Goal: Information Seeking & Learning: Check status

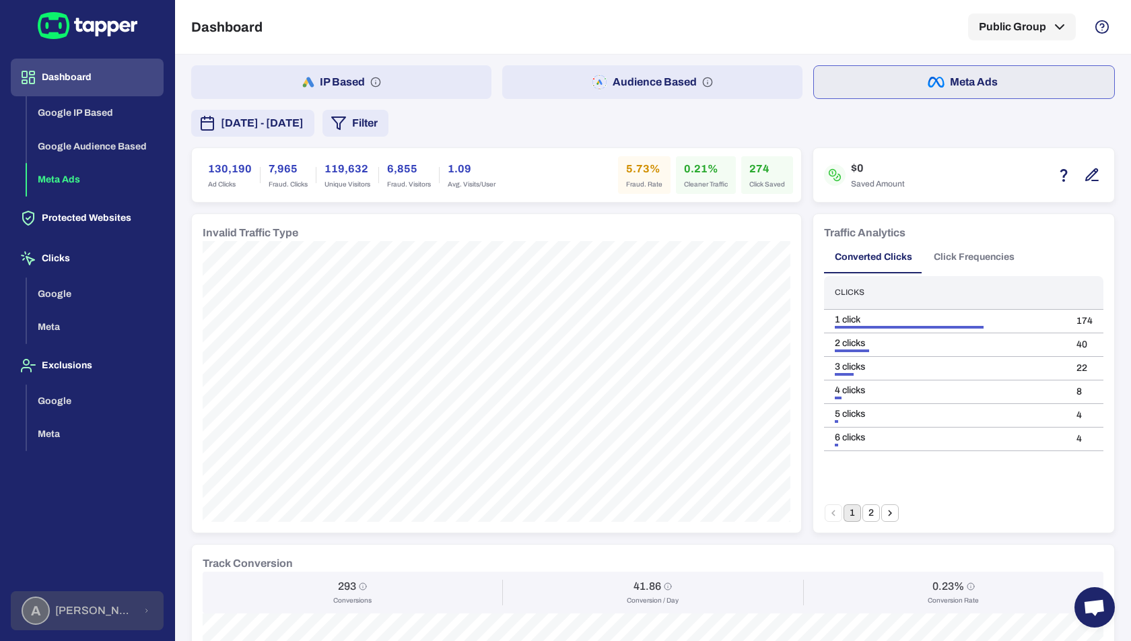
click at [75, 614] on span "Anna Maria Koutsogianni" at bounding box center [95, 610] width 80 height 13
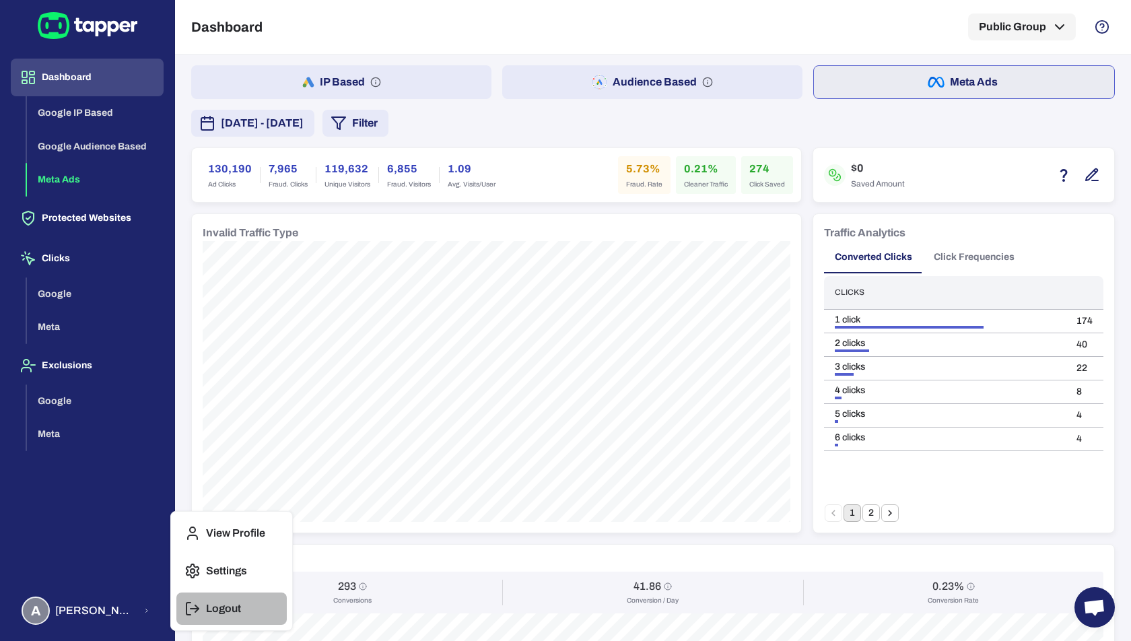
click at [218, 602] on p "Logout" at bounding box center [223, 608] width 35 height 13
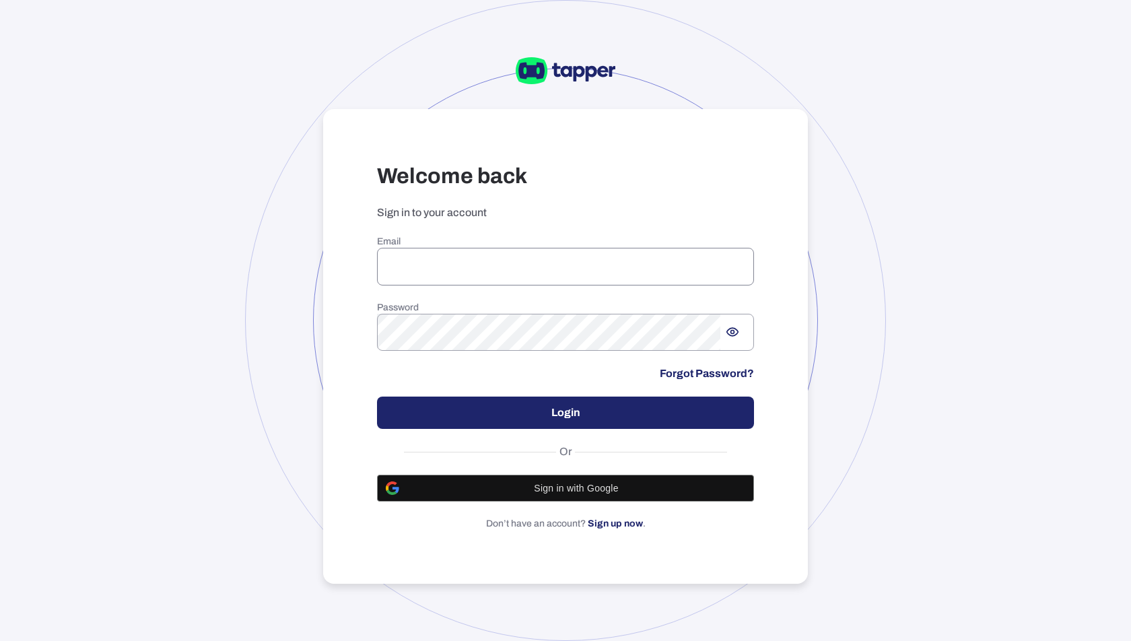
click at [552, 263] on input "email" at bounding box center [565, 267] width 377 height 38
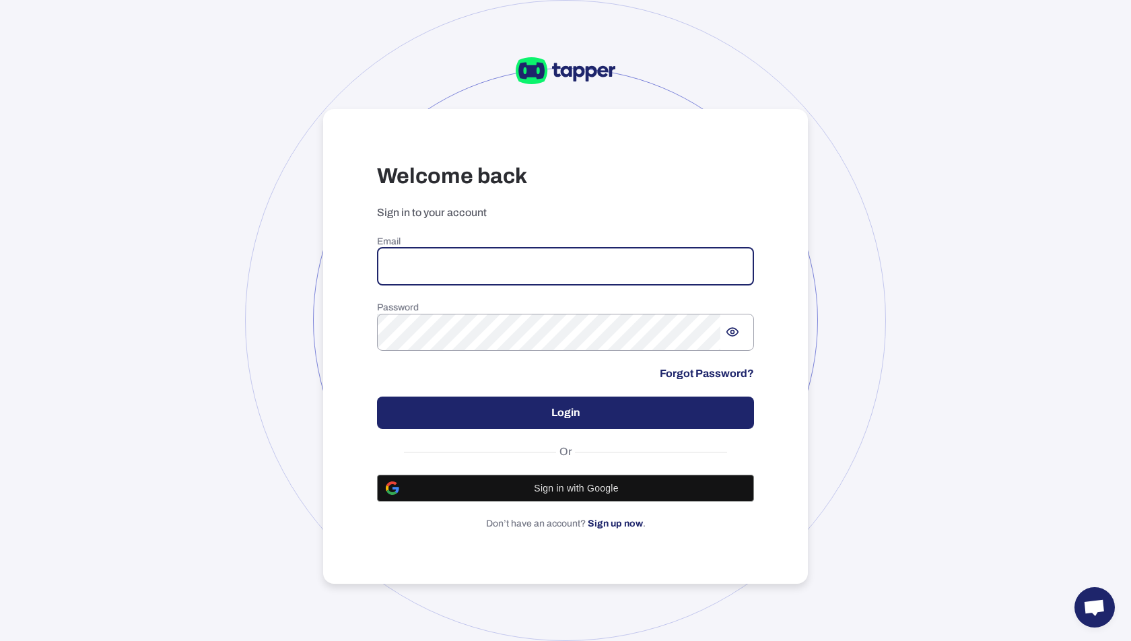
click at [424, 273] on input "email" at bounding box center [565, 267] width 377 height 38
paste input "**********"
type input "**********"
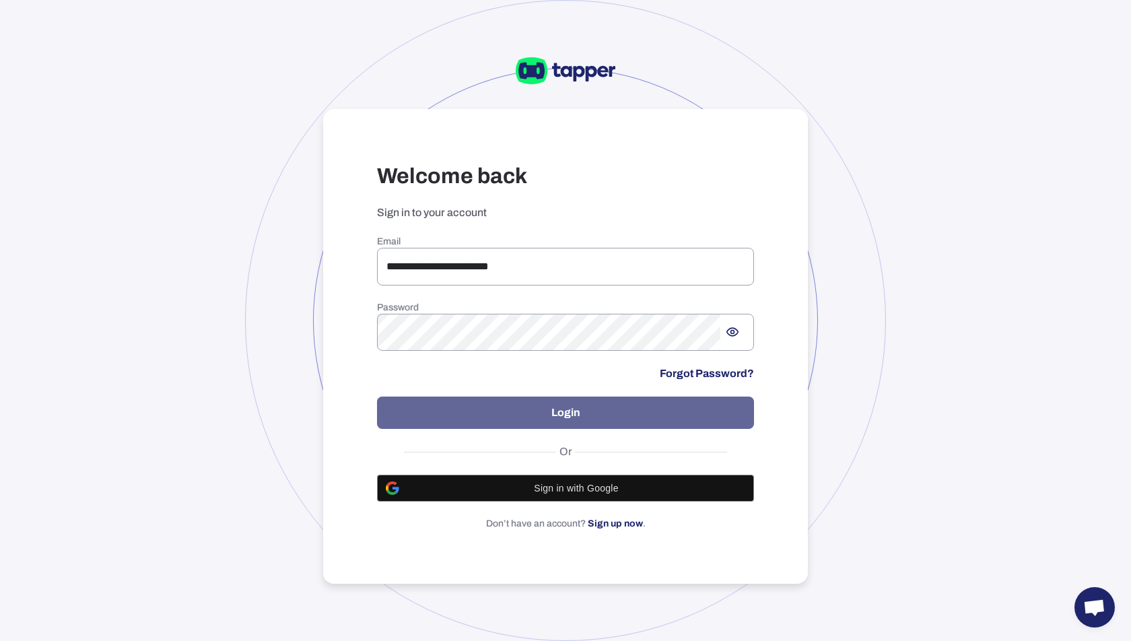
click at [612, 421] on button "Login" at bounding box center [565, 413] width 377 height 32
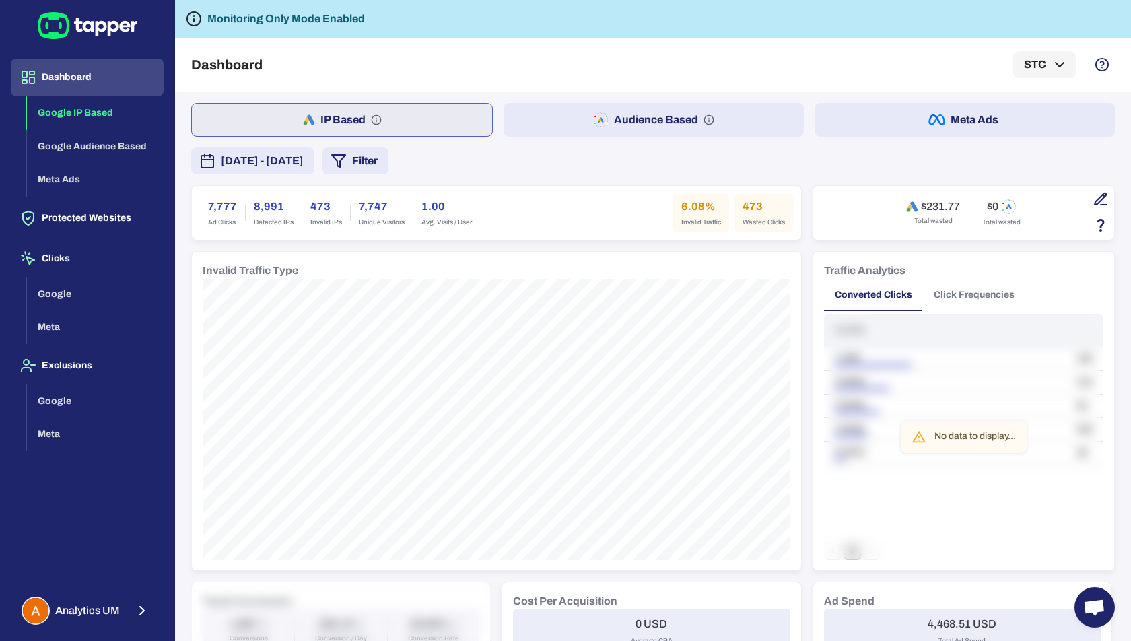
click at [671, 113] on button "Audience Based" at bounding box center [654, 120] width 300 height 34
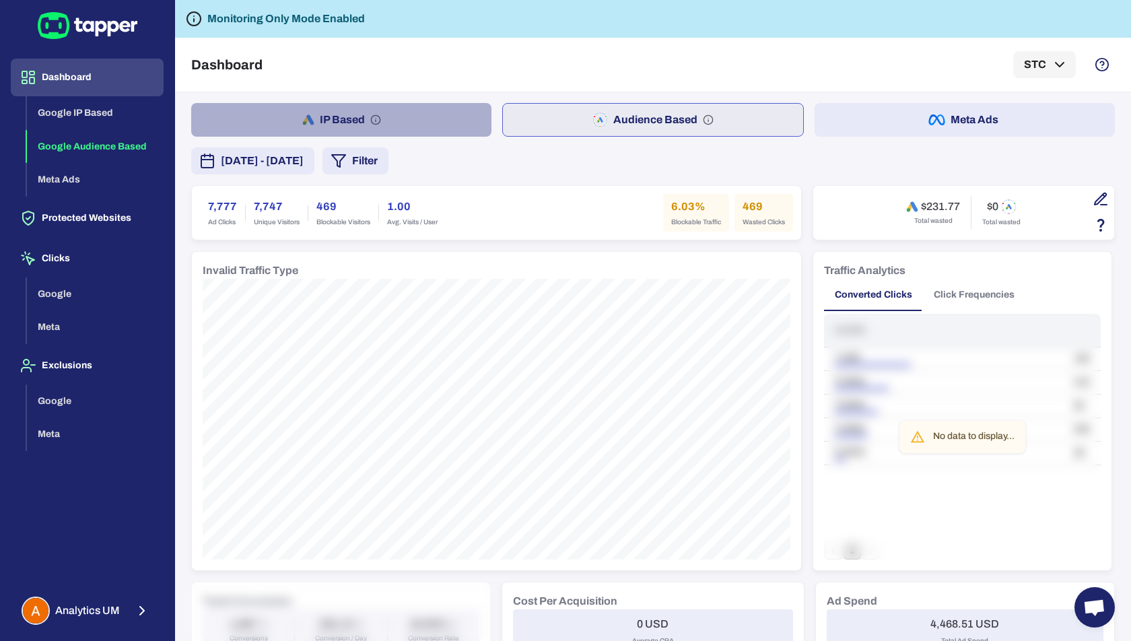
click at [411, 135] on button "IP Based" at bounding box center [341, 120] width 300 height 34
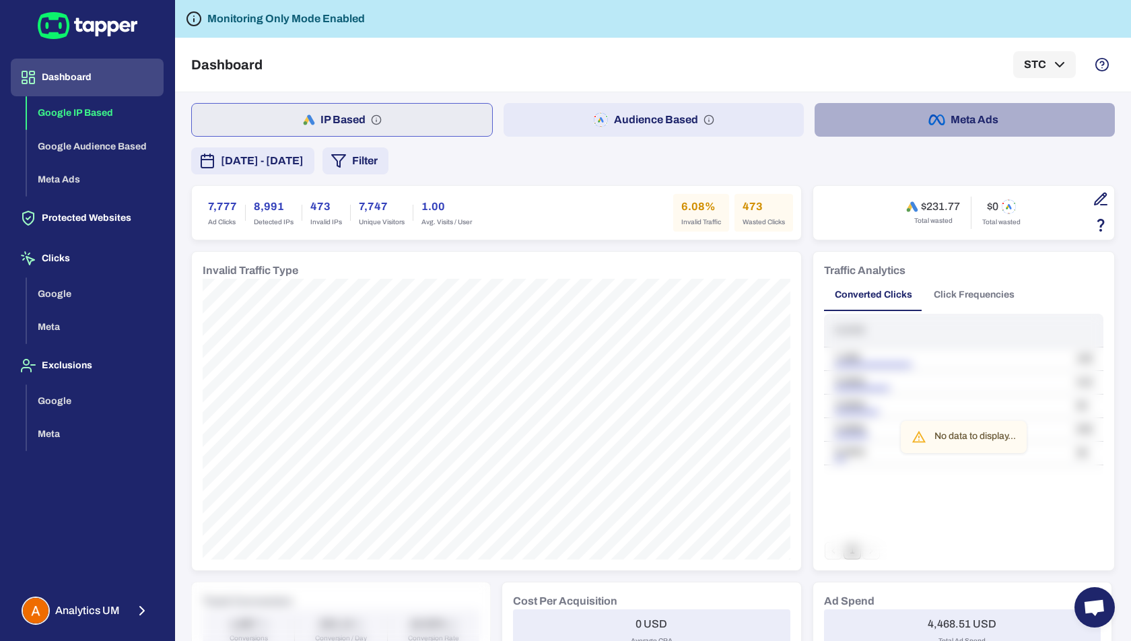
click at [920, 133] on button "Meta Ads" at bounding box center [965, 120] width 300 height 34
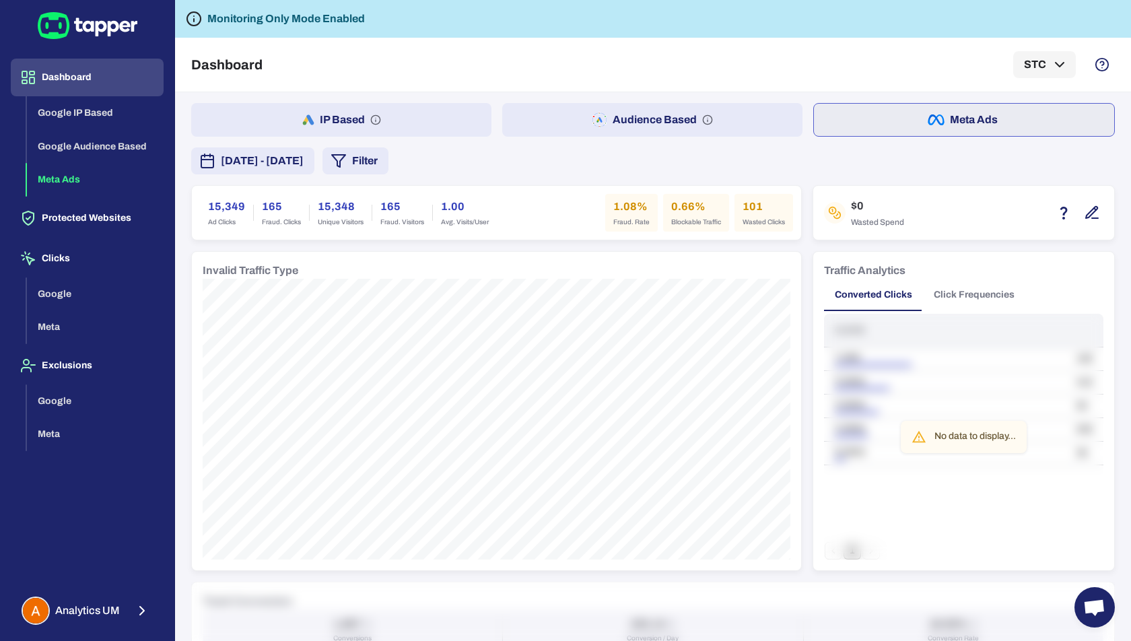
click at [314, 168] on button "[DATE] - [DATE]" at bounding box center [252, 160] width 123 height 27
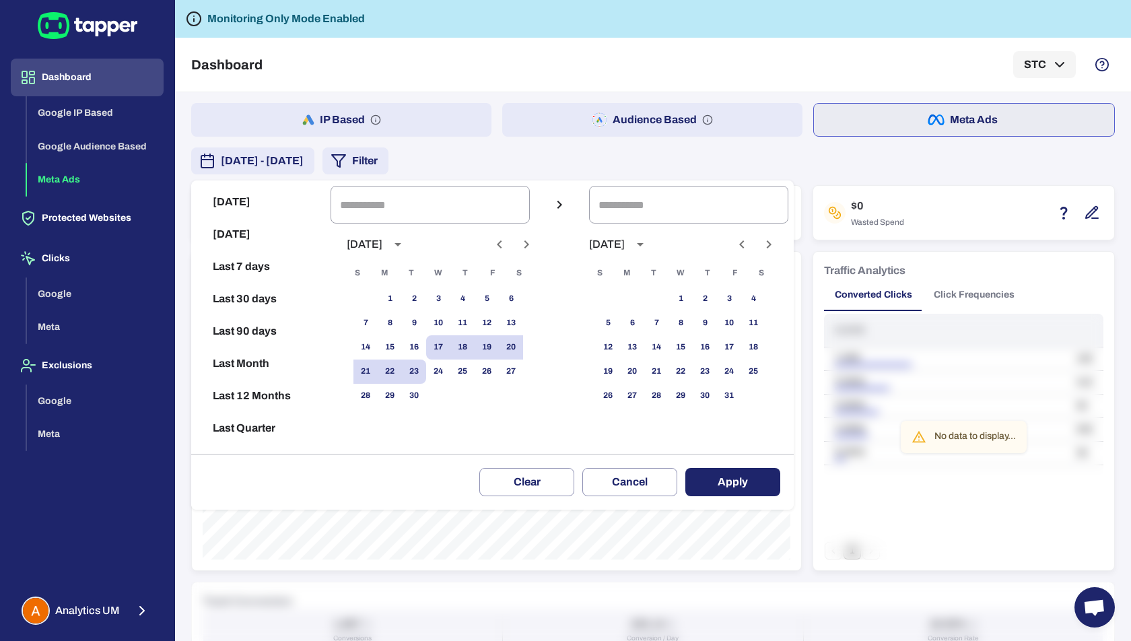
click at [268, 269] on button "Last 7 days" at bounding box center [261, 267] width 129 height 32
type input "**********"
click at [253, 275] on button "Last 7 days" at bounding box center [261, 267] width 129 height 32
click at [737, 483] on button "Apply" at bounding box center [733, 482] width 95 height 28
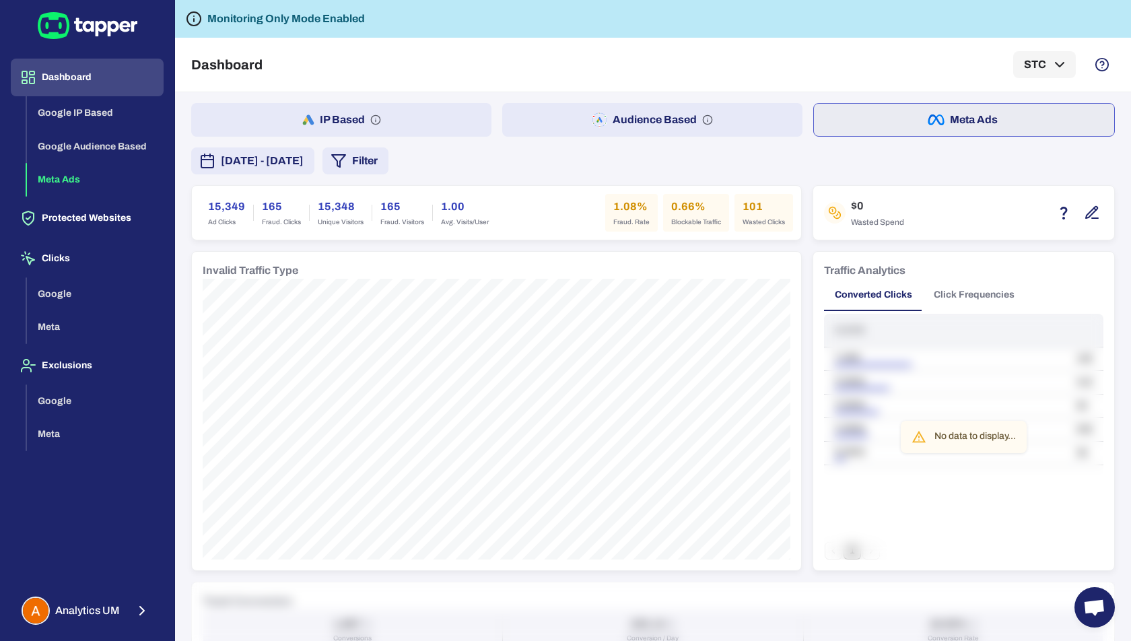
click at [314, 168] on button "[DATE] - [DATE]" at bounding box center [252, 160] width 123 height 27
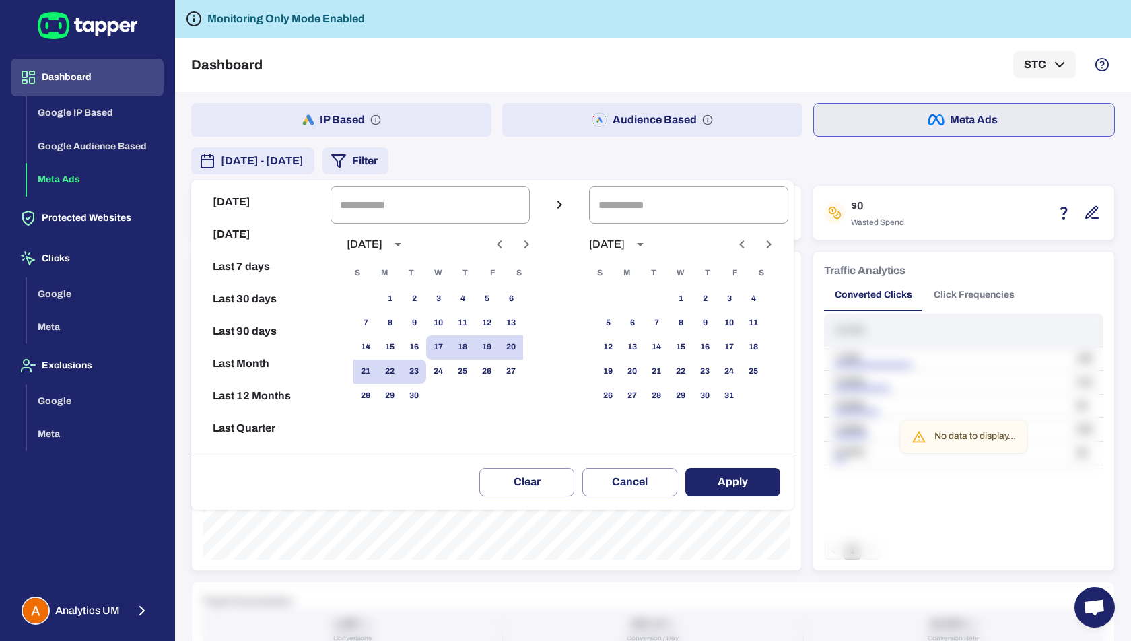
click at [743, 34] on div at bounding box center [565, 320] width 1131 height 641
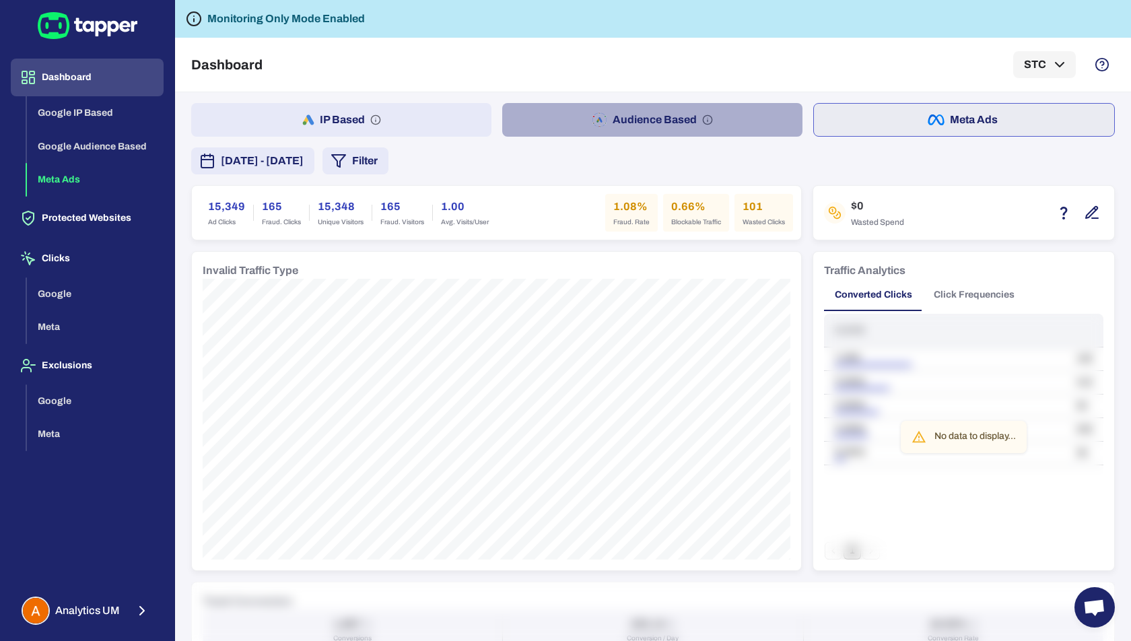
click at [630, 108] on button "Audience Based" at bounding box center [652, 120] width 300 height 34
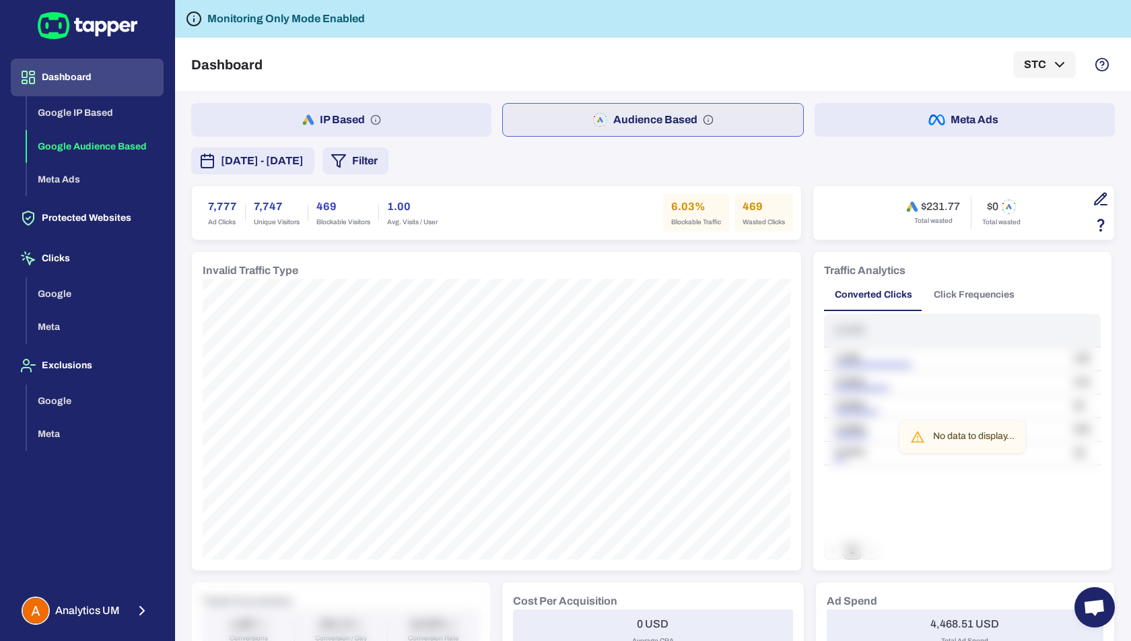
click at [304, 161] on span "[DATE] - [DATE]" at bounding box center [262, 161] width 83 height 16
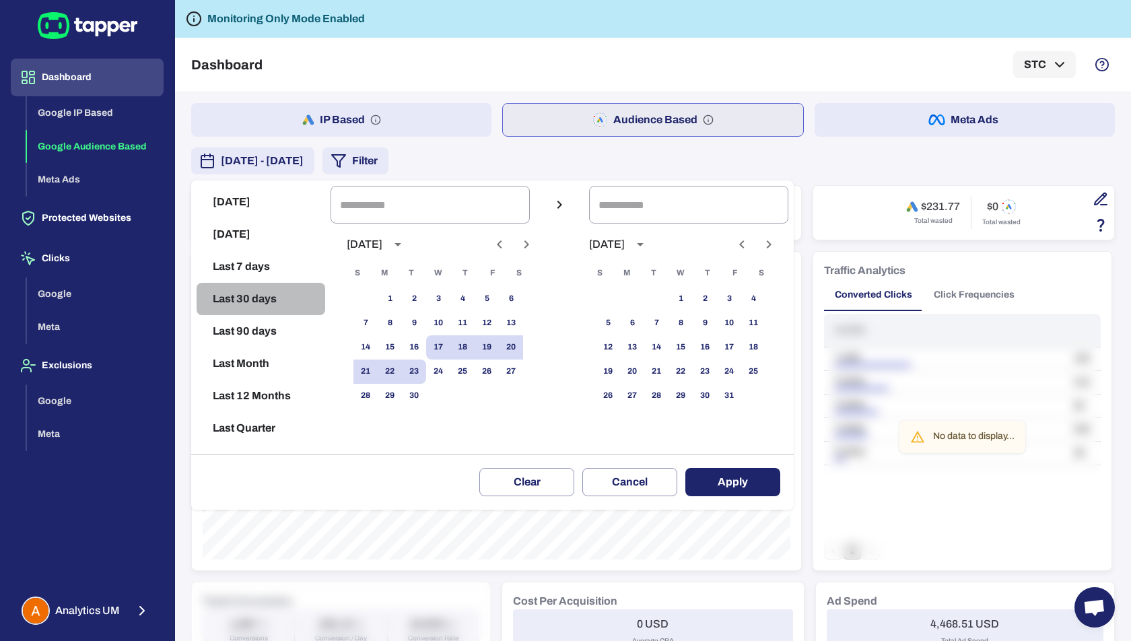
click at [280, 307] on button "Last 30 days" at bounding box center [261, 299] width 129 height 32
type input "**********"
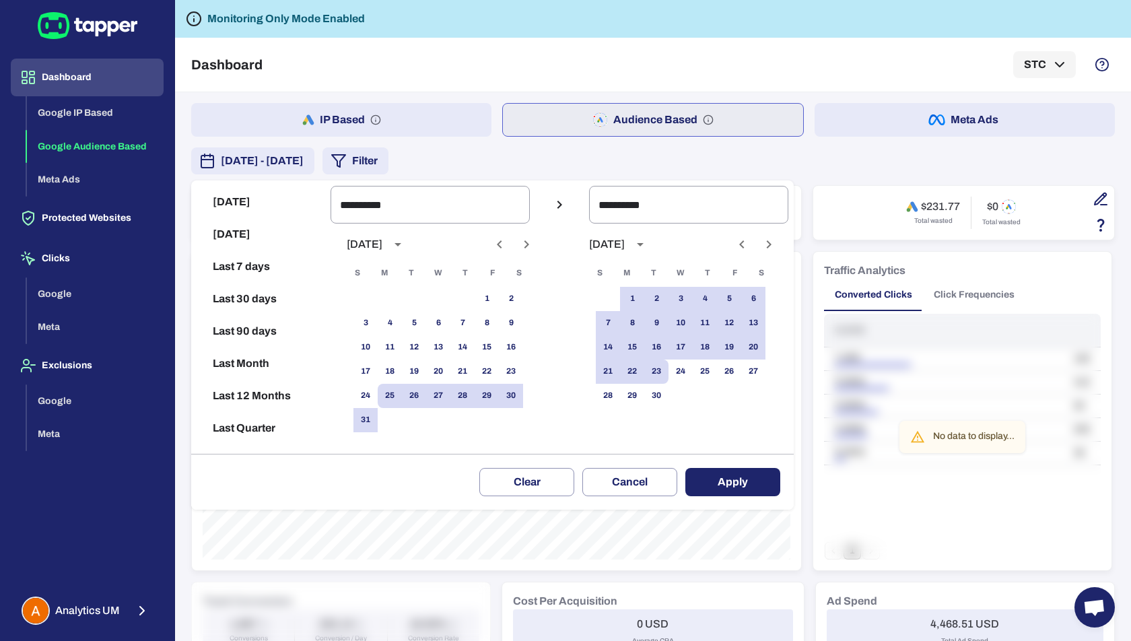
click at [730, 479] on button "Apply" at bounding box center [733, 482] width 95 height 28
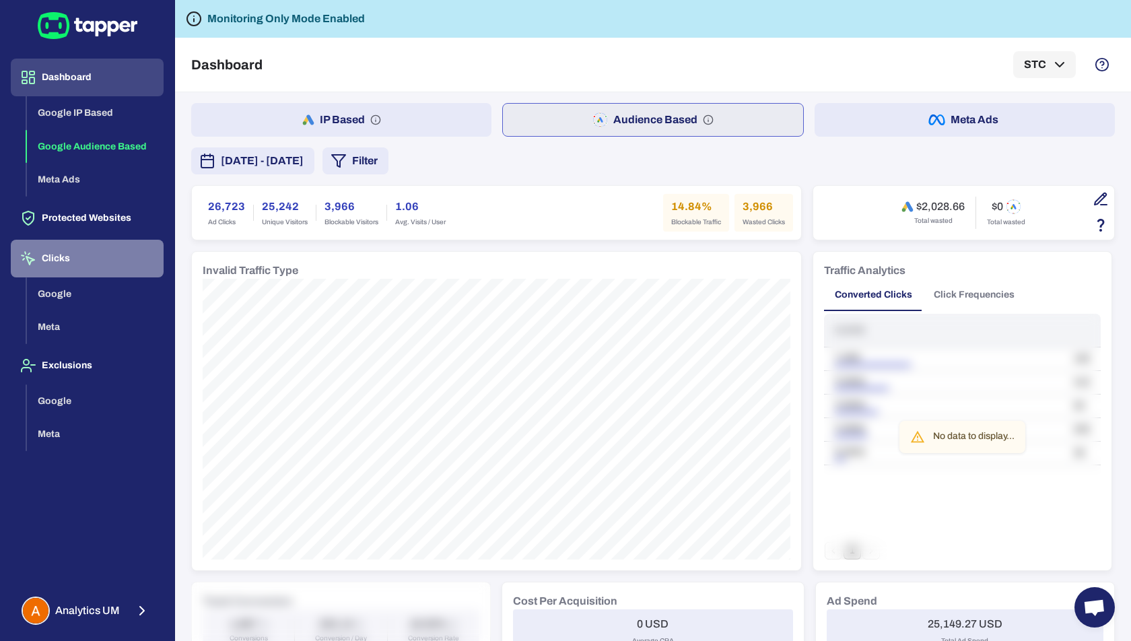
click at [58, 263] on button "Clicks" at bounding box center [87, 259] width 153 height 38
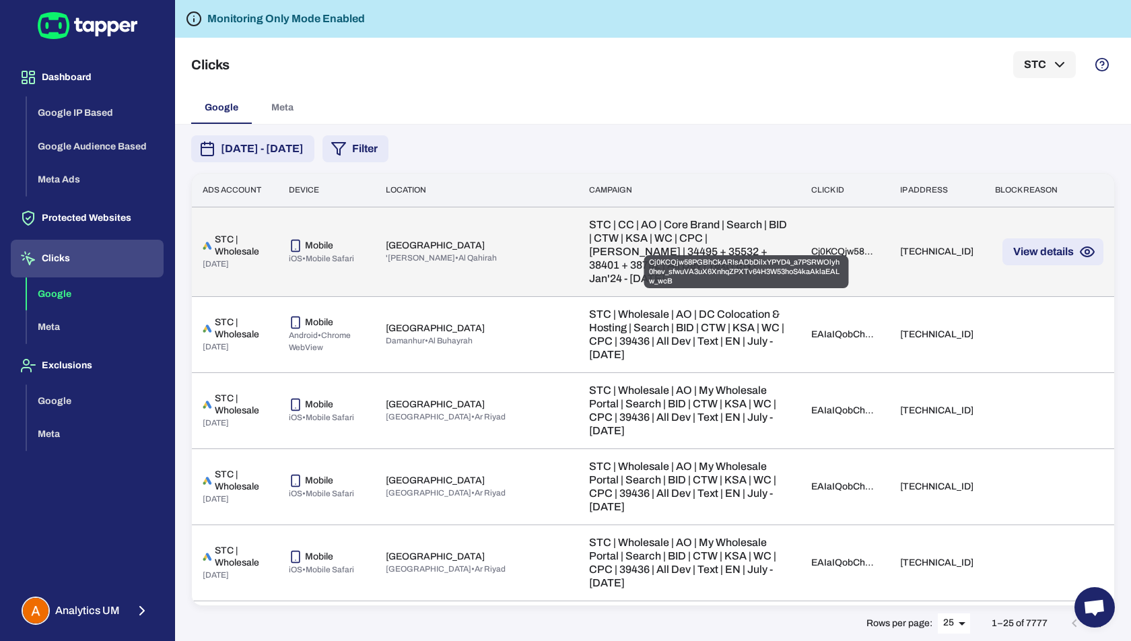
click at [811, 246] on div "Cj0KCQjw58PGBhCkARIsADbDilxYPYD4_a7PSRWOlyh0hev_sfwuVA3uX6XnhqZPXTv64H3W53hoS4k…" at bounding box center [844, 252] width 67 height 12
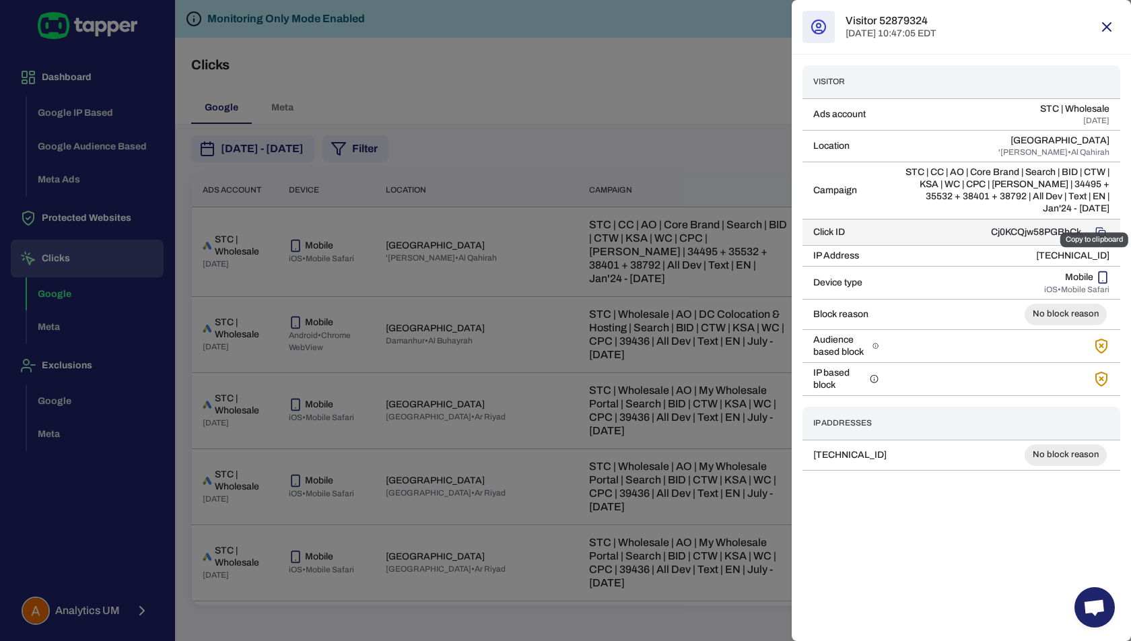
click at [1098, 227] on icon "Copy to clipboard" at bounding box center [1101, 232] width 11 height 11
click at [616, 78] on div at bounding box center [565, 320] width 1131 height 641
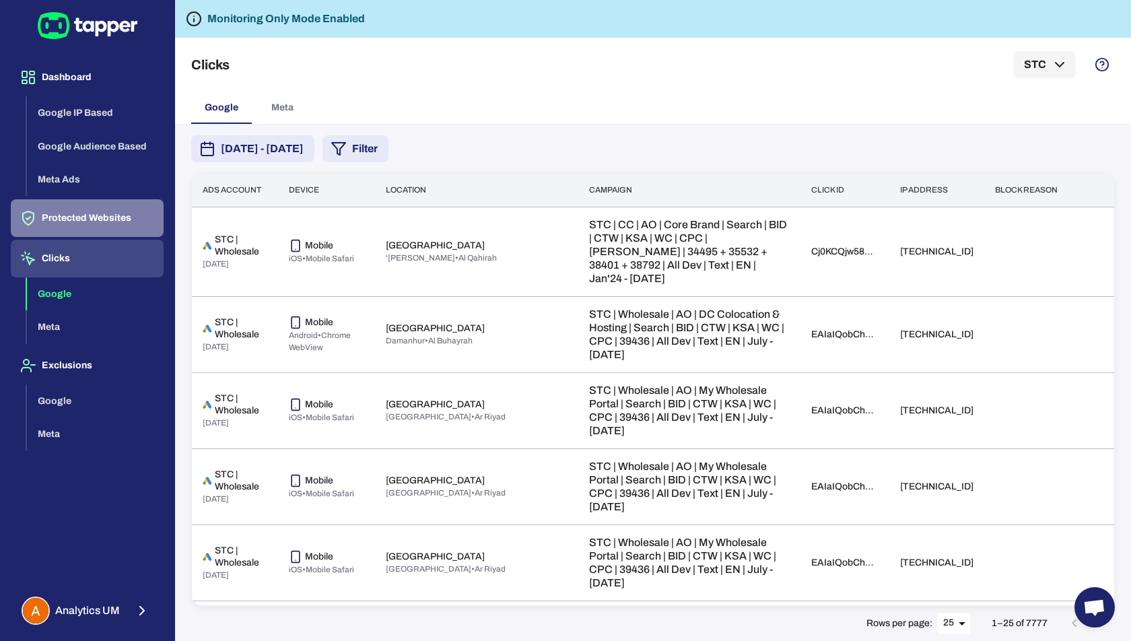
click at [75, 213] on button "Protected Websites" at bounding box center [87, 218] width 153 height 38
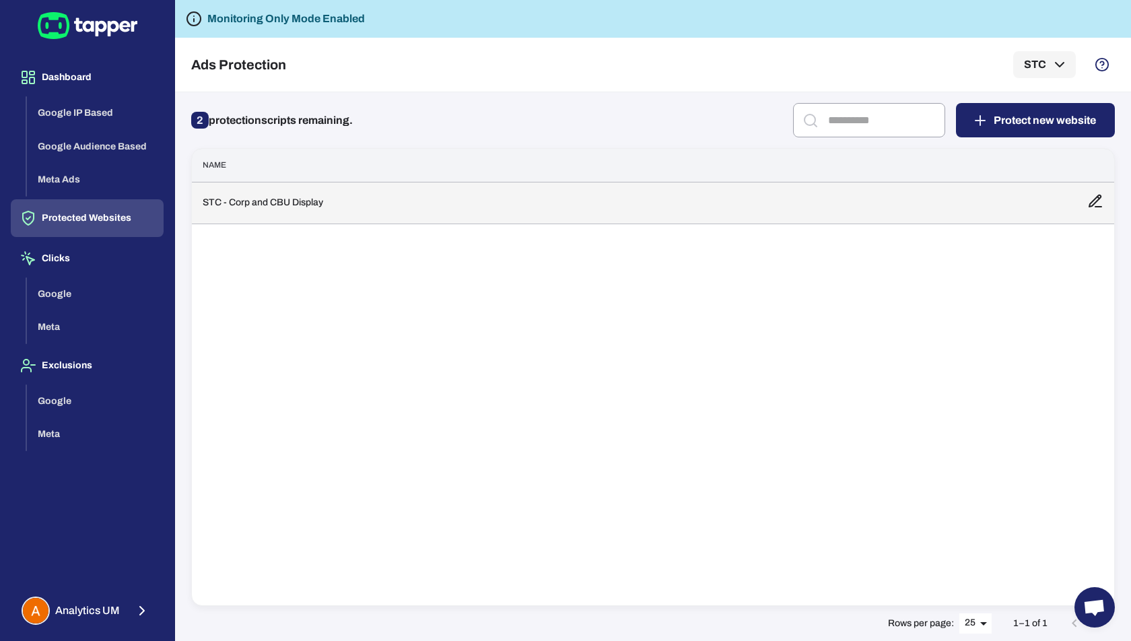
click at [304, 200] on td "STC - Corp and CBU Display" at bounding box center [634, 203] width 885 height 42
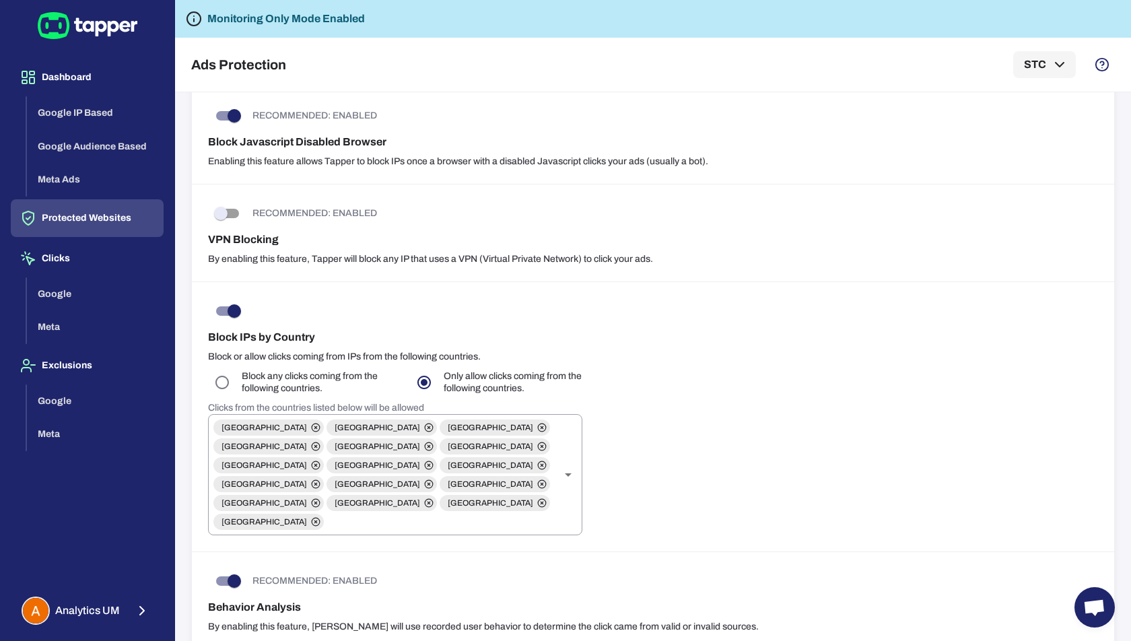
scroll to position [597, 0]
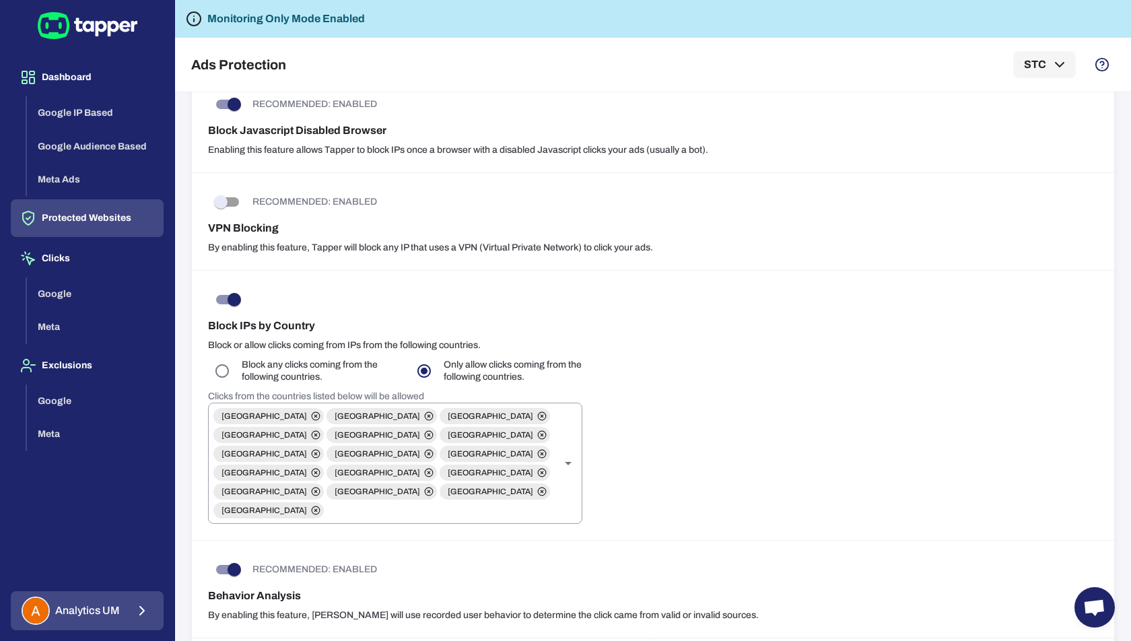
click at [85, 607] on span "Analytics UM" at bounding box center [87, 610] width 65 height 13
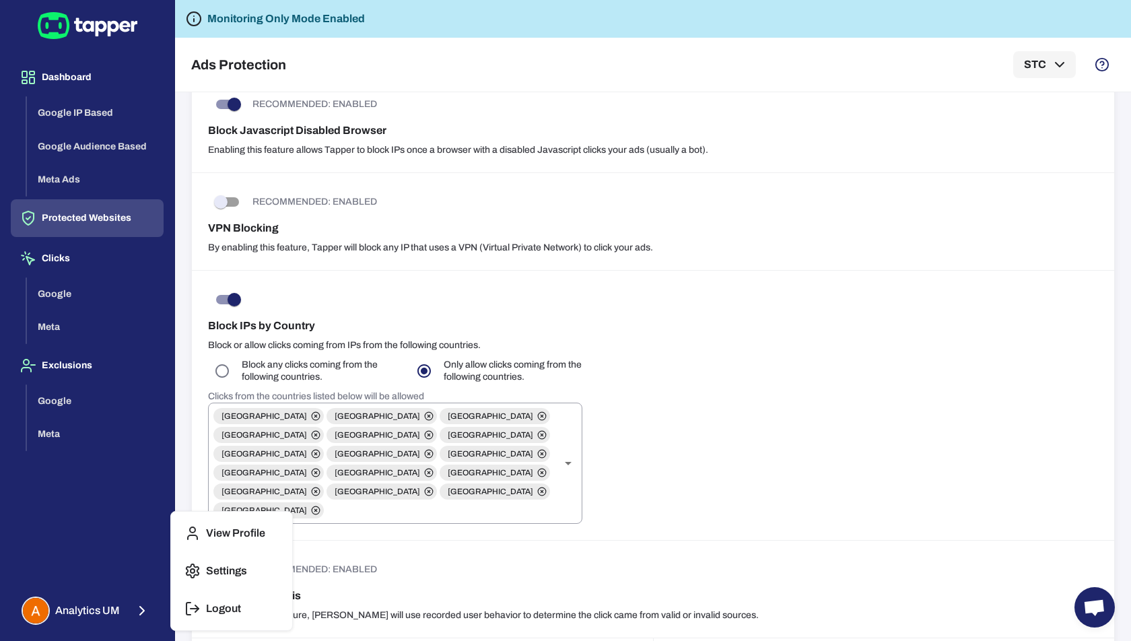
click at [652, 458] on div at bounding box center [565, 320] width 1131 height 641
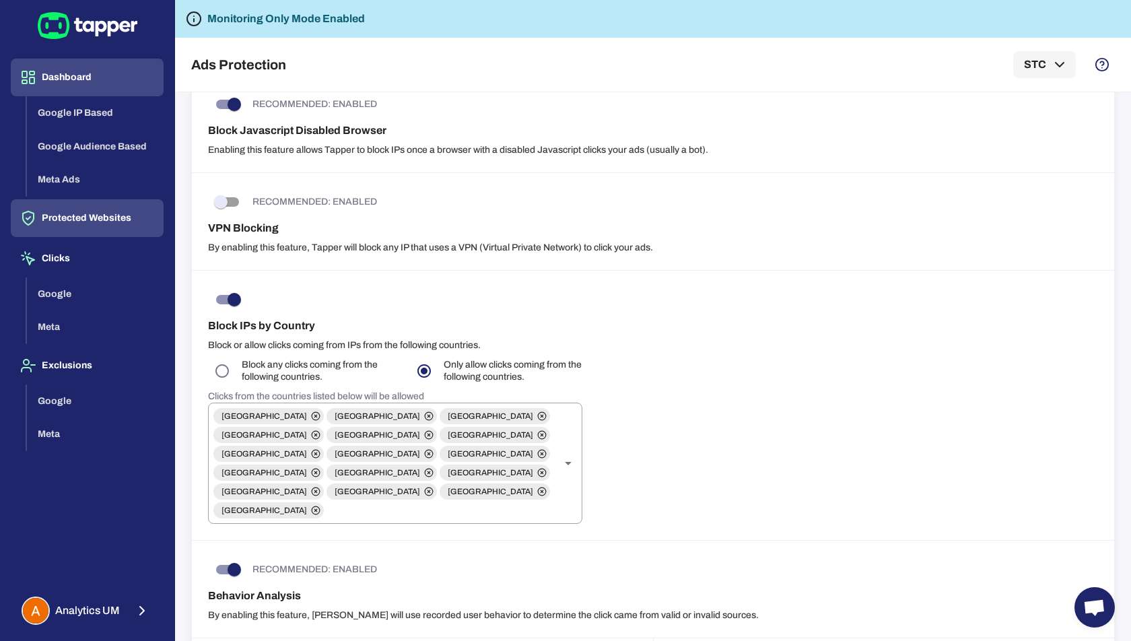
click at [73, 81] on button "Dashboard" at bounding box center [87, 78] width 153 height 38
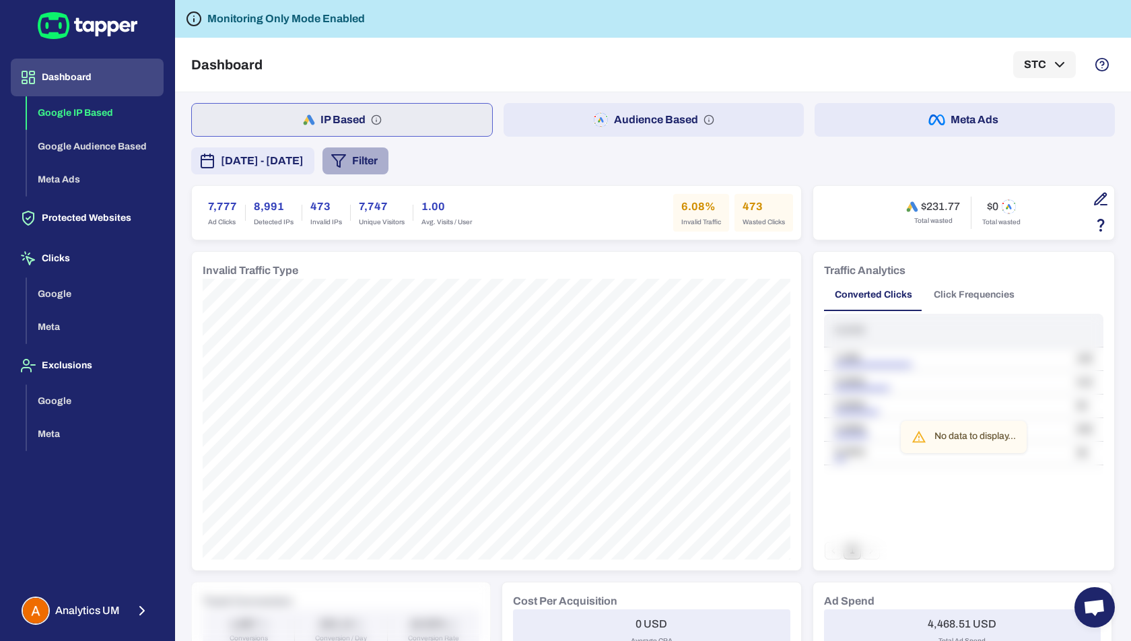
click at [347, 160] on icon "button" at bounding box center [339, 161] width 16 height 16
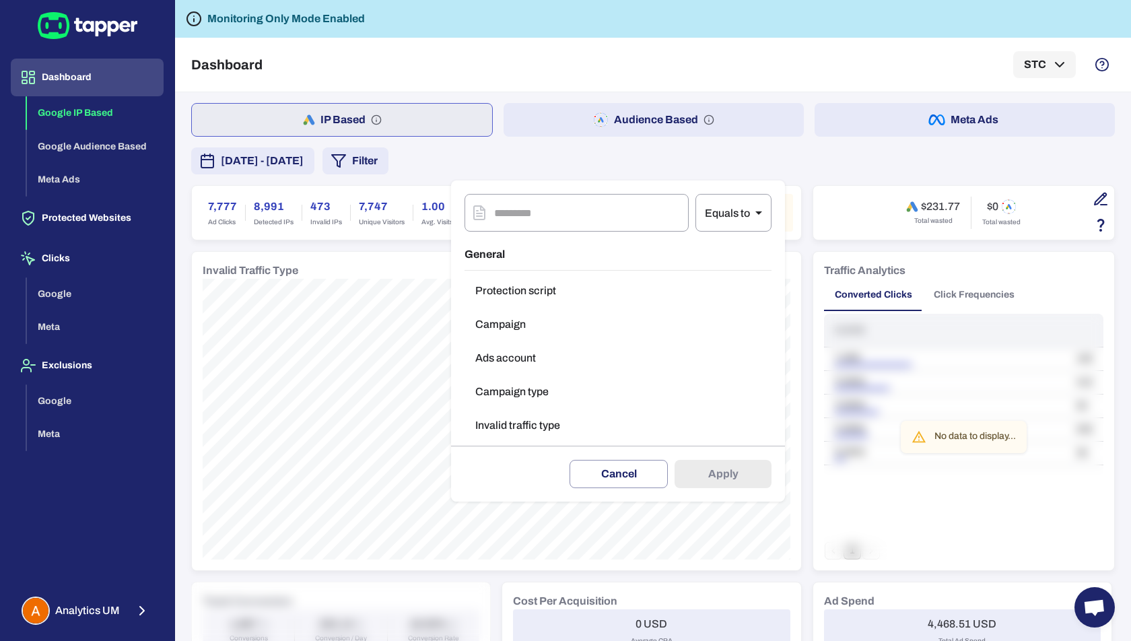
click at [396, 166] on div at bounding box center [565, 320] width 1131 height 641
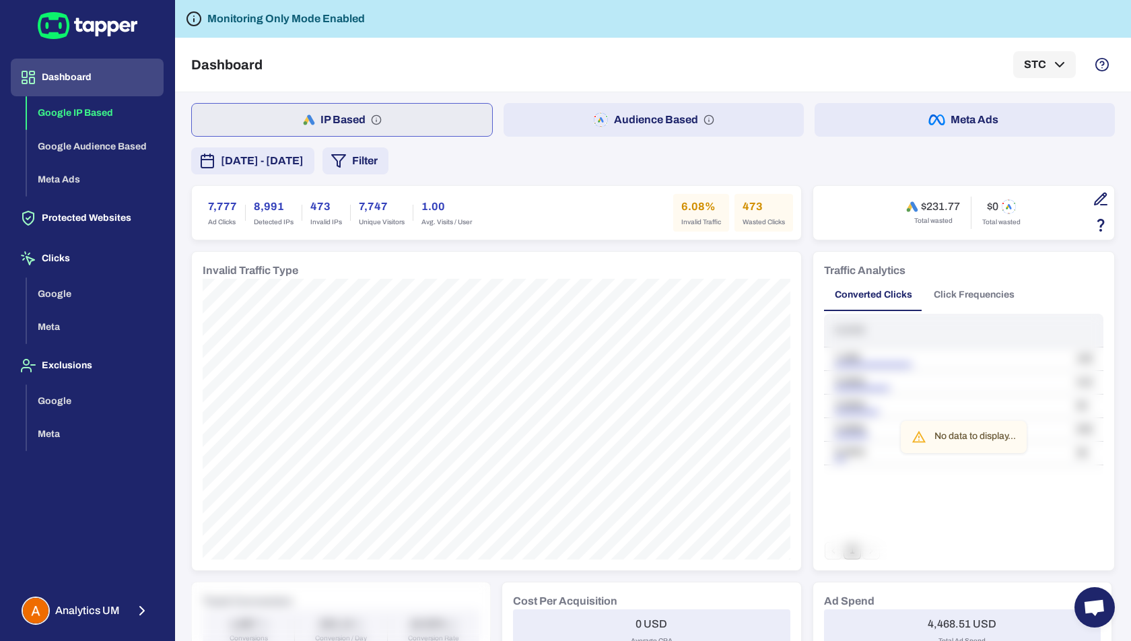
click at [304, 156] on span "[DATE] - [DATE]" at bounding box center [262, 161] width 83 height 16
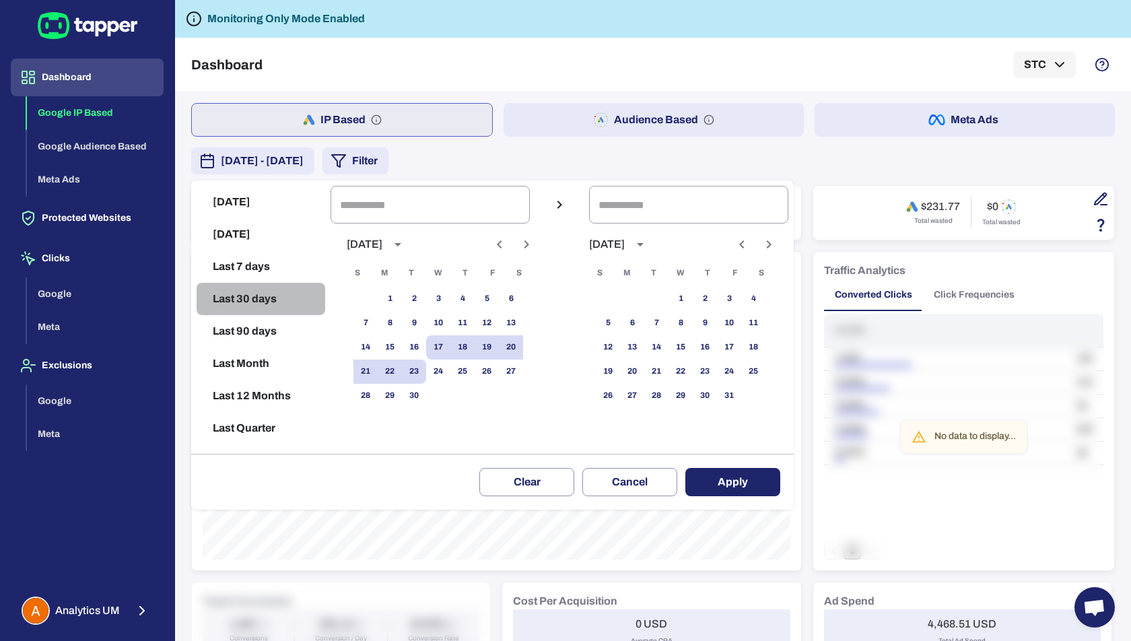
click at [258, 307] on button "Last 30 days" at bounding box center [261, 299] width 129 height 32
type input "**********"
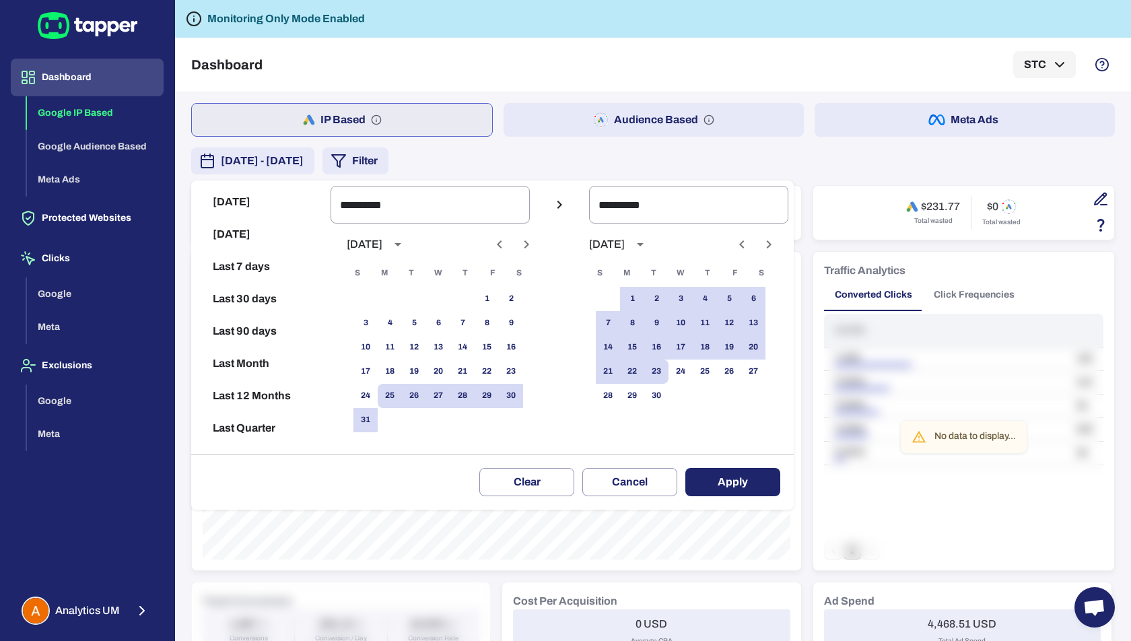
click at [739, 479] on button "Apply" at bounding box center [733, 482] width 95 height 28
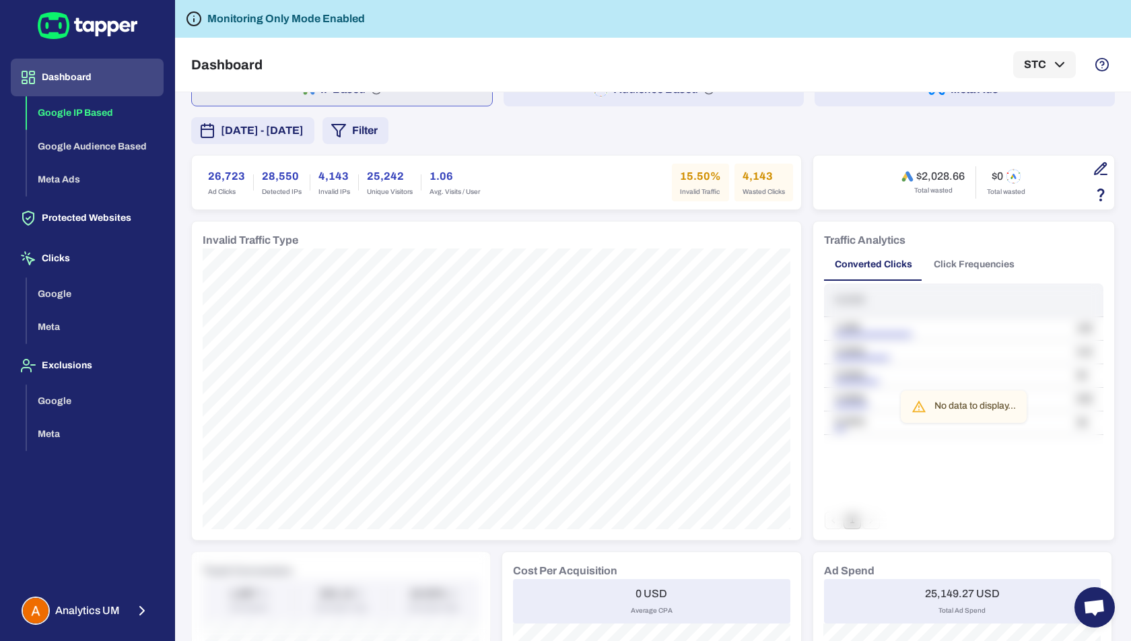
scroll to position [10, 0]
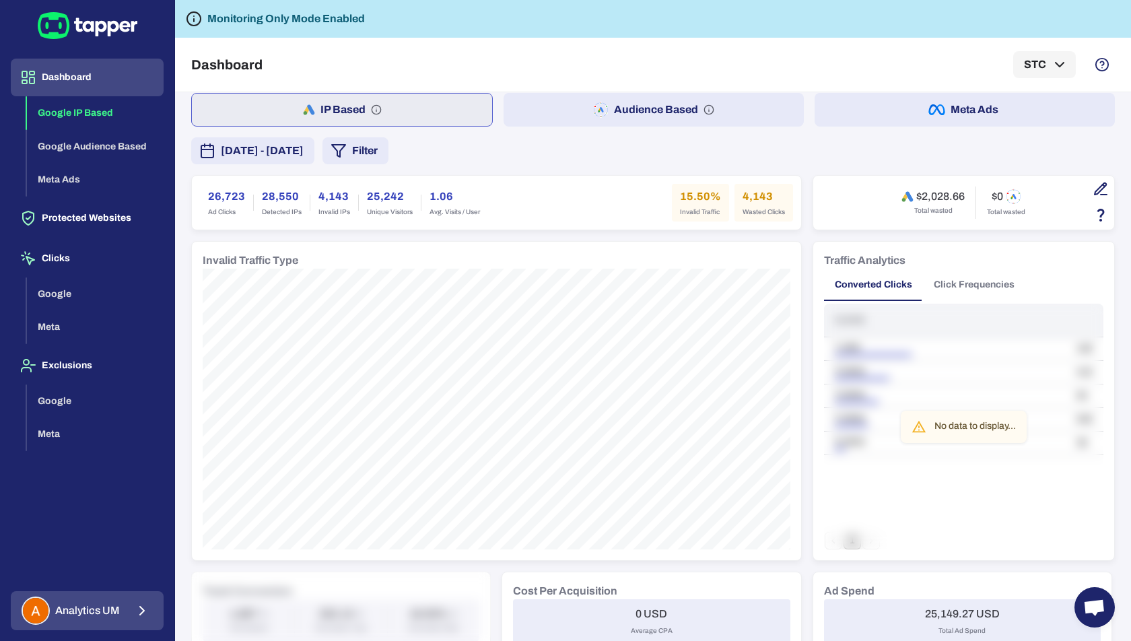
click at [145, 612] on icon "button" at bounding box center [142, 611] width 16 height 16
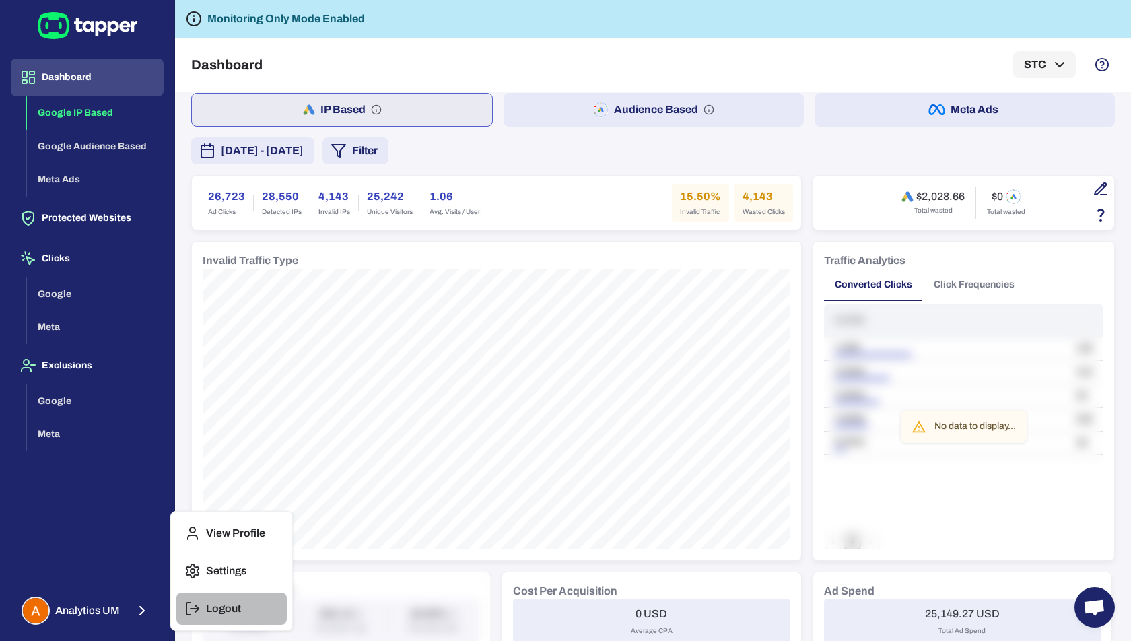
click at [209, 615] on button "Logout" at bounding box center [231, 609] width 110 height 32
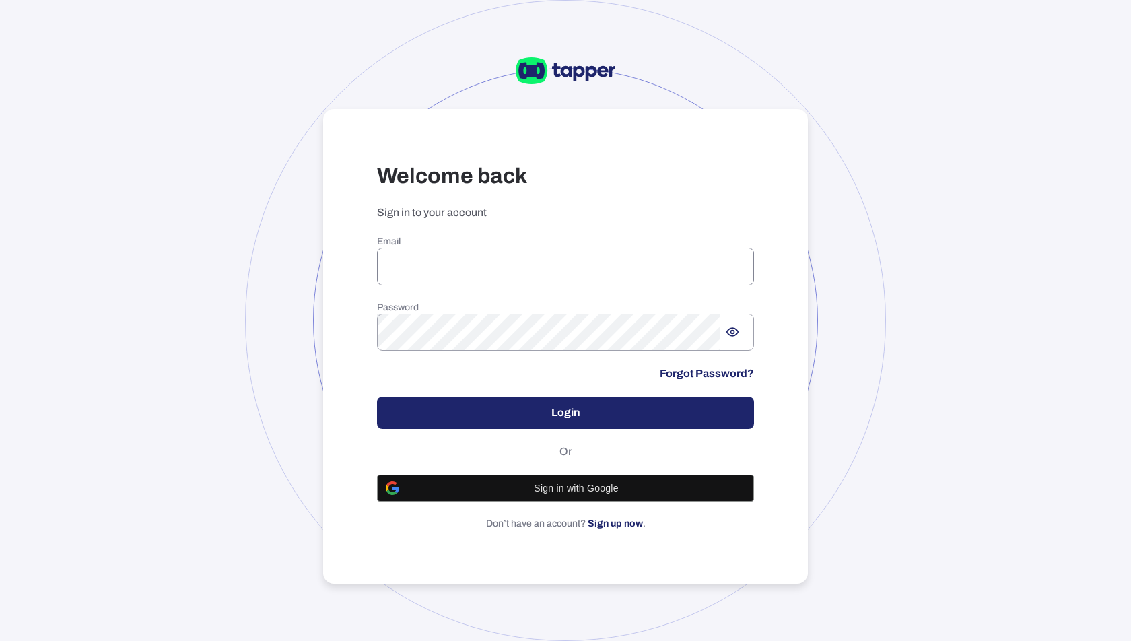
click at [523, 257] on input "email" at bounding box center [565, 267] width 377 height 38
paste input "**********"
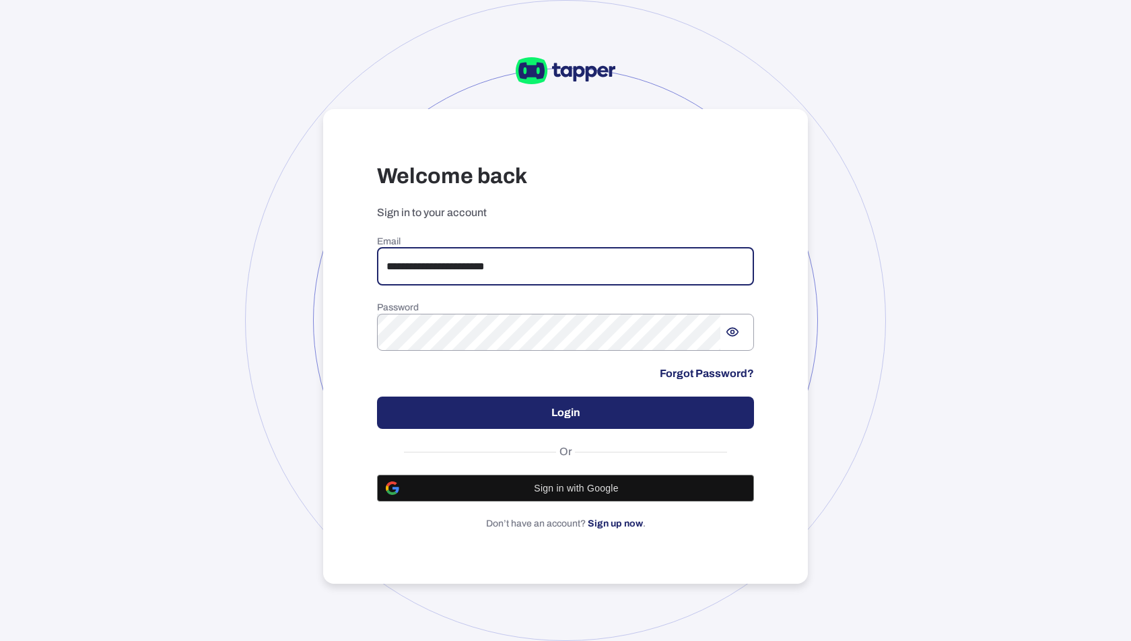
type input "**********"
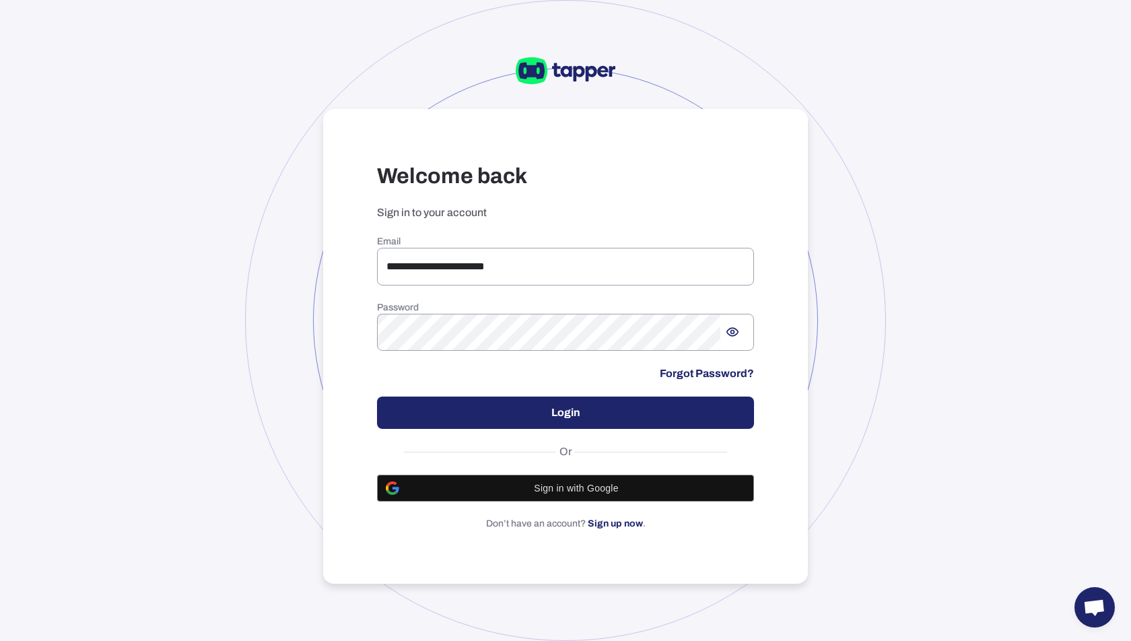
click at [568, 396] on div "**********" at bounding box center [565, 383] width 377 height 295
click at [566, 409] on button "Login" at bounding box center [565, 413] width 377 height 32
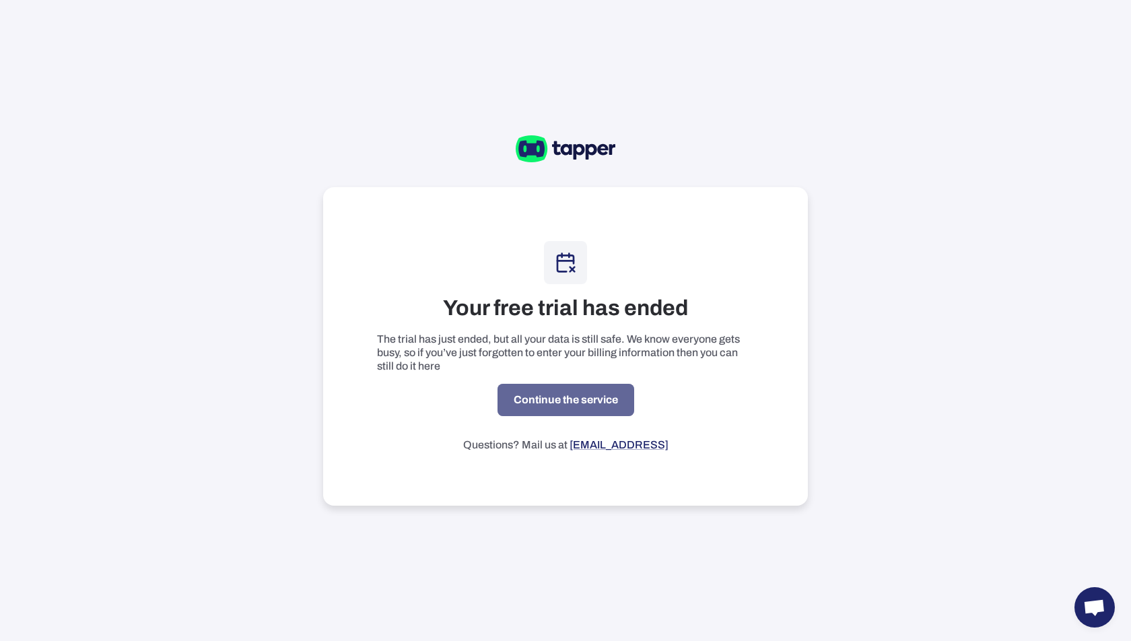
click at [532, 405] on link "Continue the service" at bounding box center [566, 400] width 137 height 32
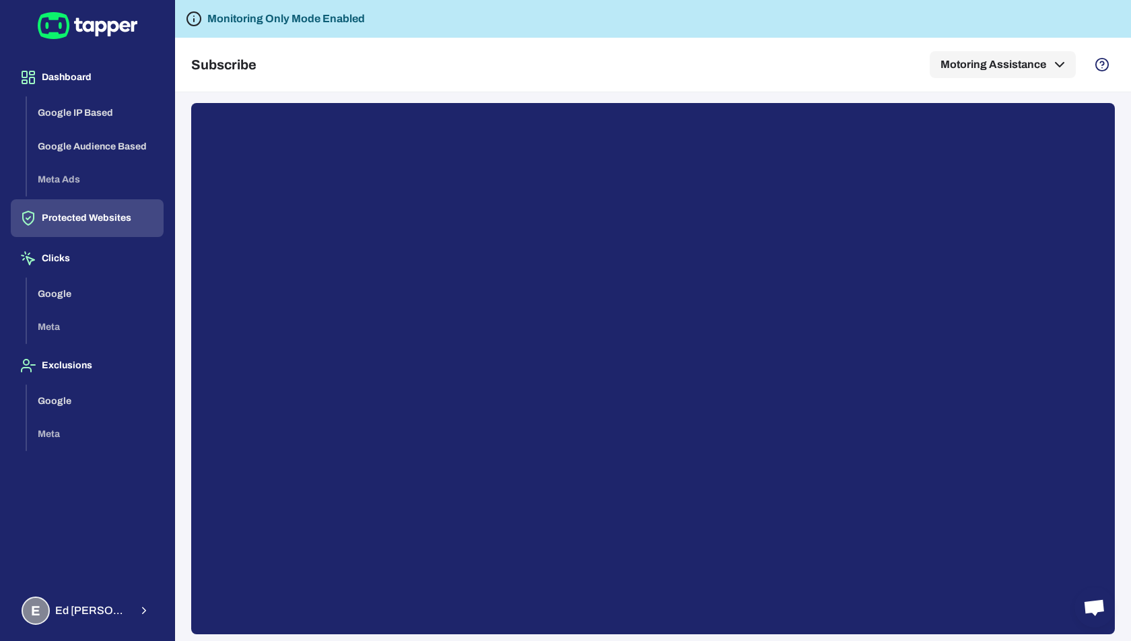
click at [84, 211] on button "Protected Websites" at bounding box center [87, 218] width 153 height 38
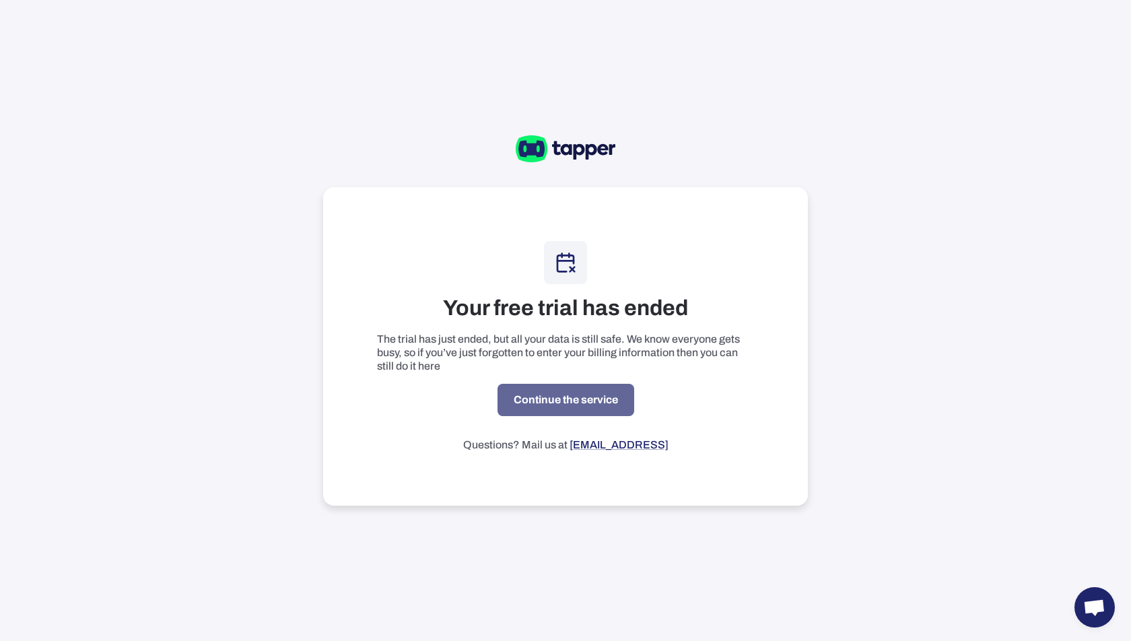
click at [546, 402] on link "Continue the service" at bounding box center [566, 400] width 137 height 32
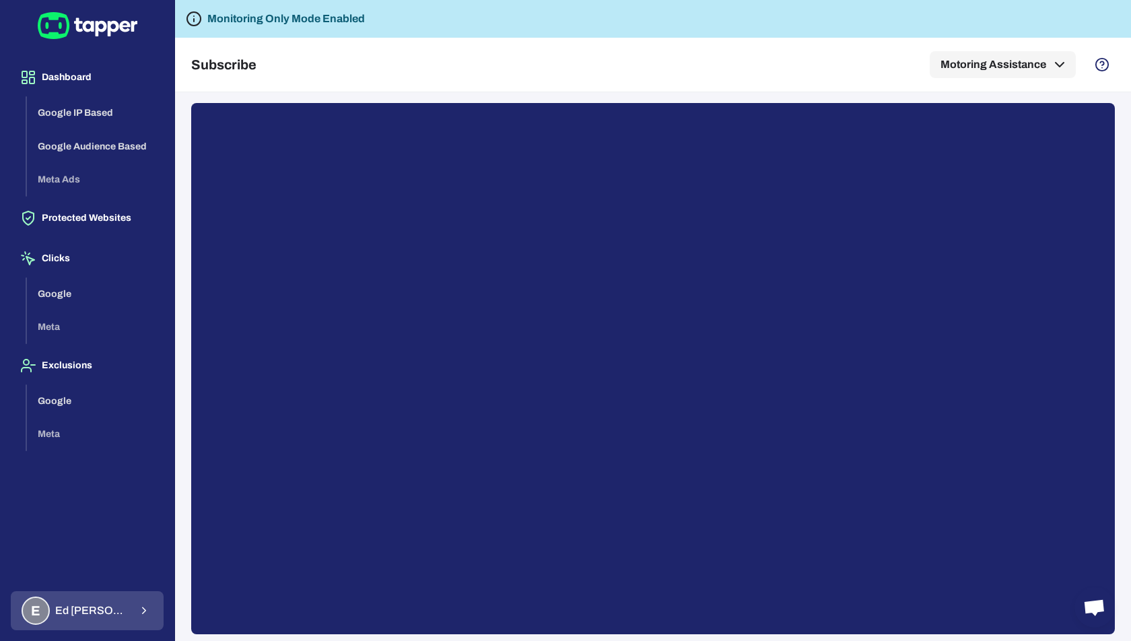
click at [133, 612] on button "E Ed Crawford" at bounding box center [87, 610] width 153 height 39
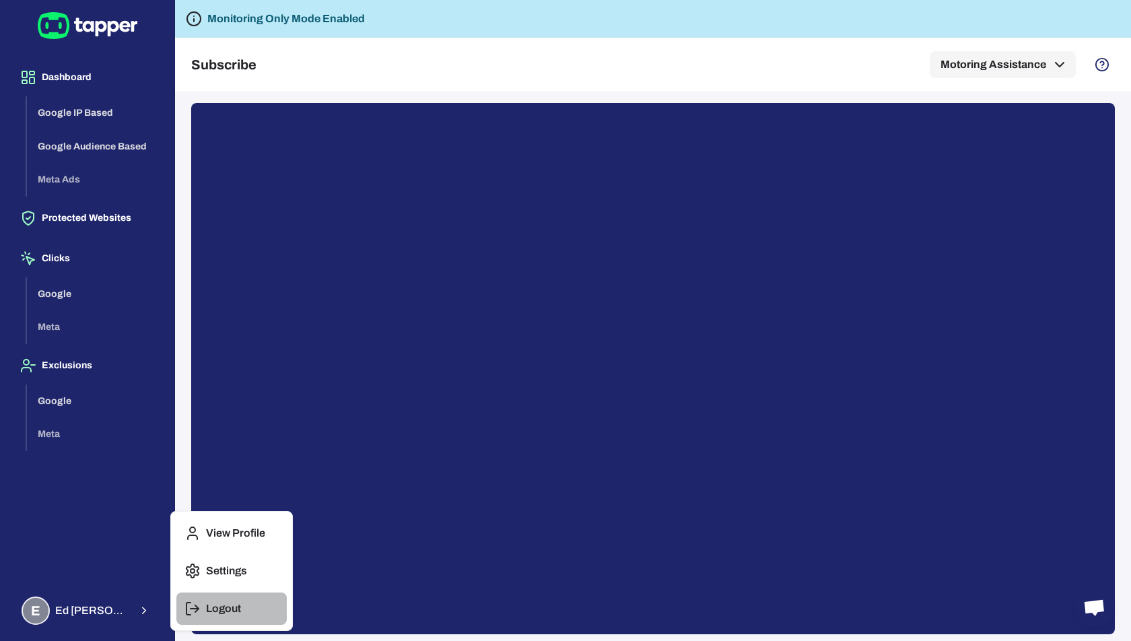
click at [219, 609] on p "Logout" at bounding box center [223, 608] width 35 height 13
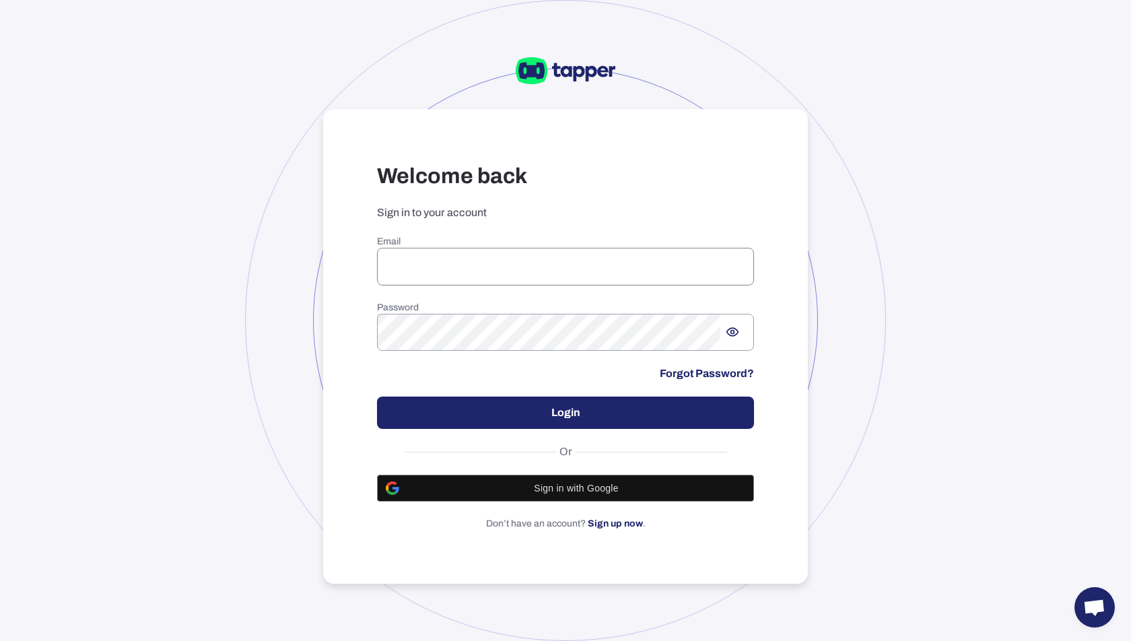
click at [640, 273] on input "email" at bounding box center [565, 267] width 377 height 38
click at [1036, 312] on div "Welcome back Sign in to your account Email ​ Password ​ Forgot Password? Login …" at bounding box center [565, 320] width 1131 height 641
click at [513, 246] on h6 "Email" at bounding box center [565, 242] width 377 height 12
click at [513, 263] on input "email" at bounding box center [565, 267] width 377 height 38
type input "**********"
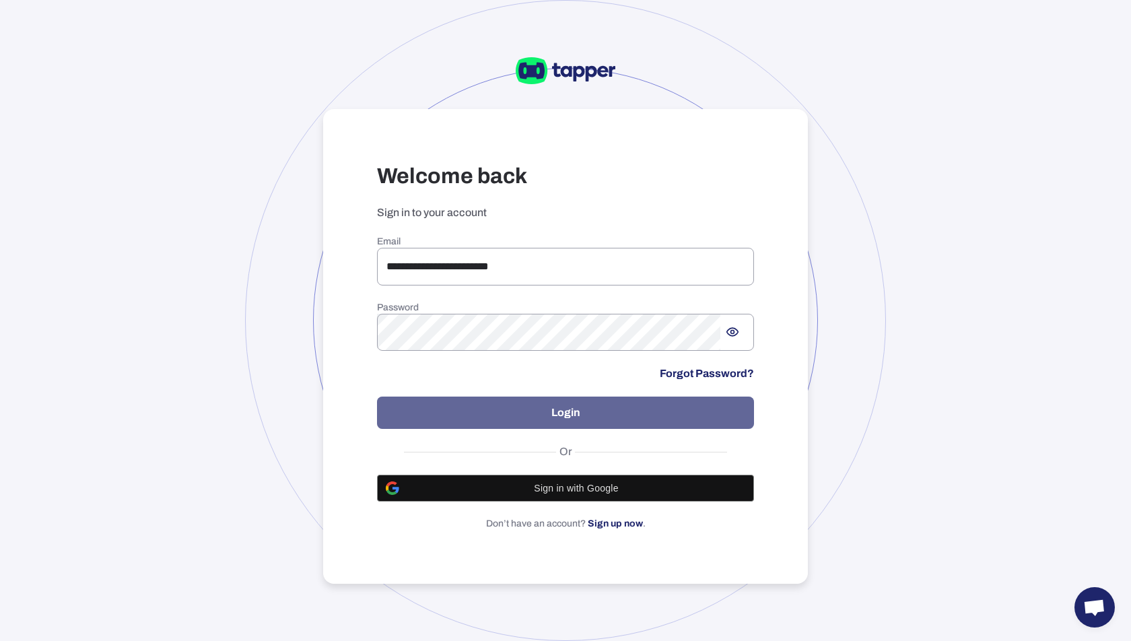
click at [595, 413] on button "Login" at bounding box center [565, 413] width 377 height 32
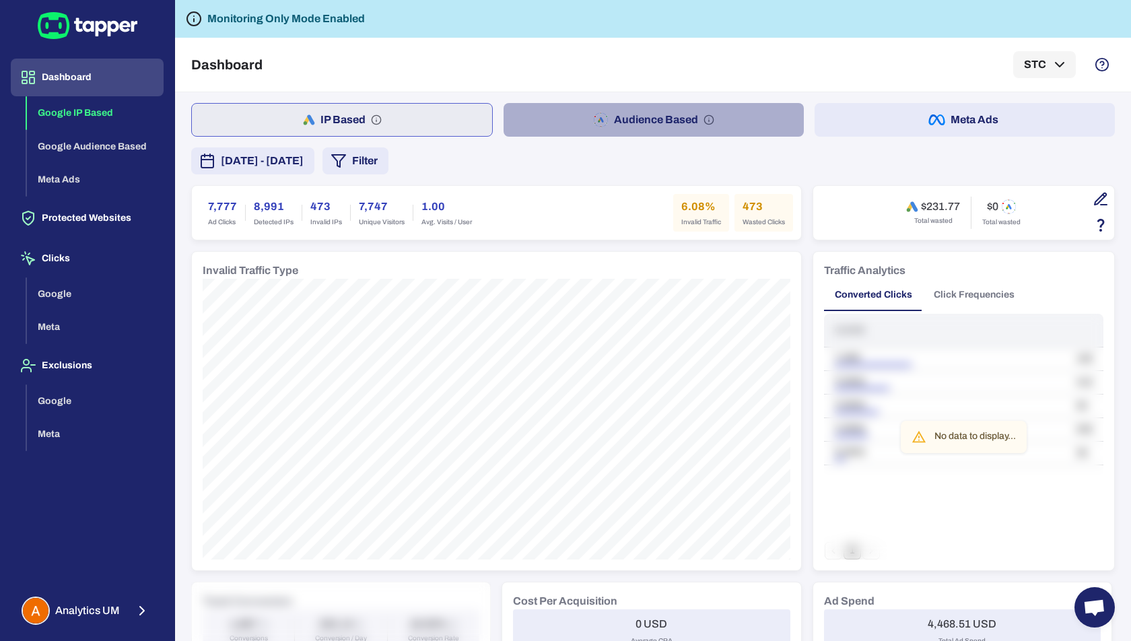
click at [624, 125] on button "Audience Based" at bounding box center [654, 120] width 300 height 34
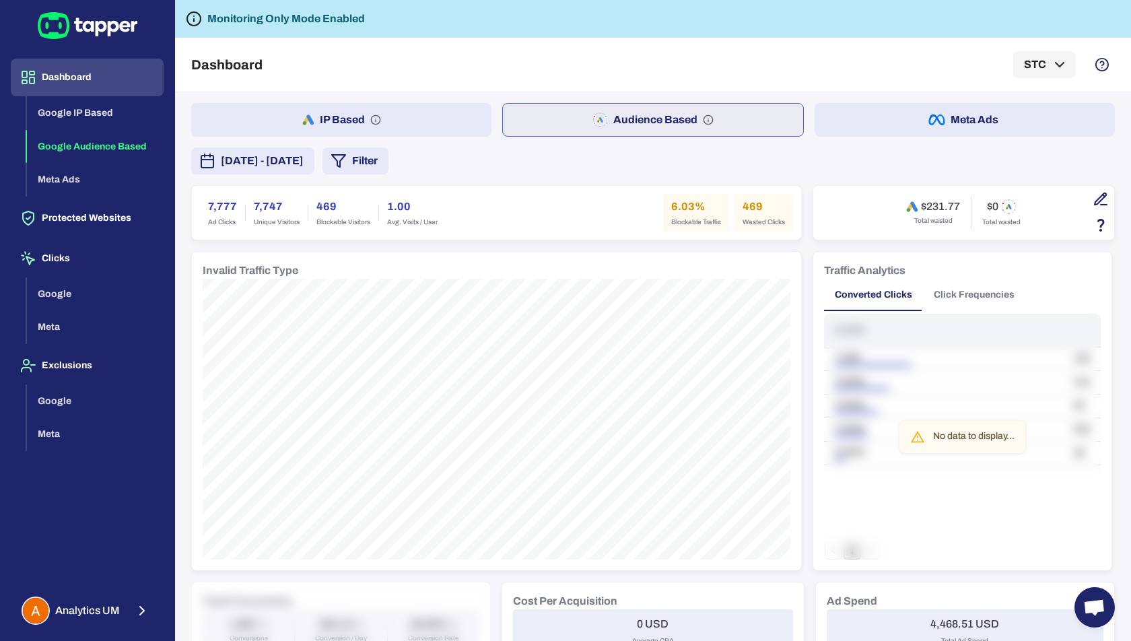
click at [304, 154] on span "[DATE] - [DATE]" at bounding box center [262, 161] width 83 height 16
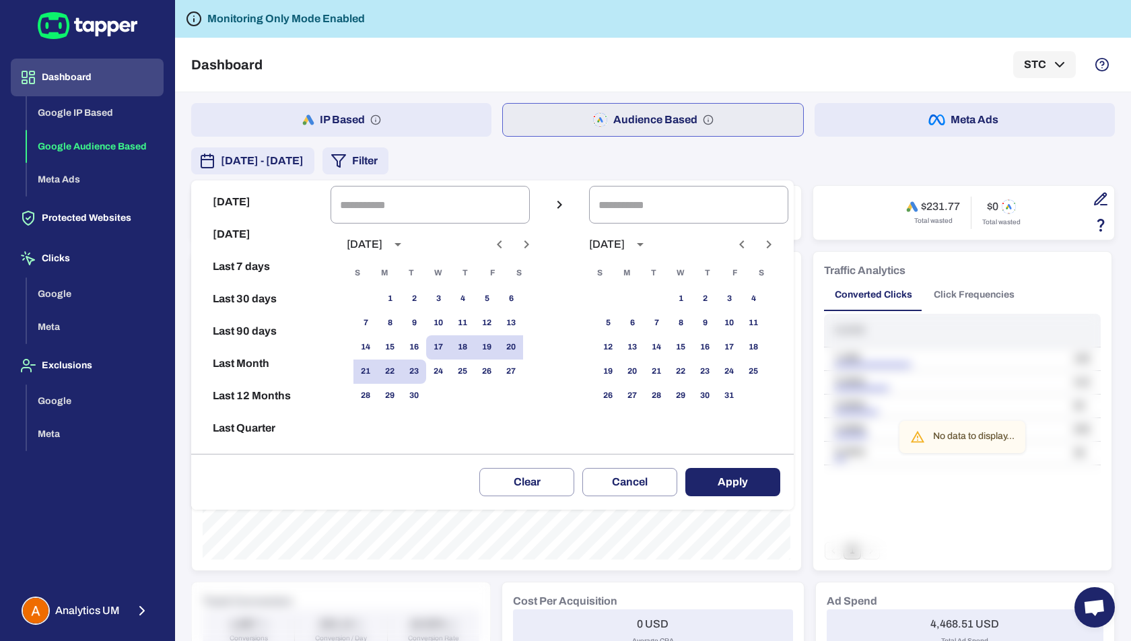
click at [244, 298] on button "Last 30 days" at bounding box center [261, 299] width 129 height 32
type input "**********"
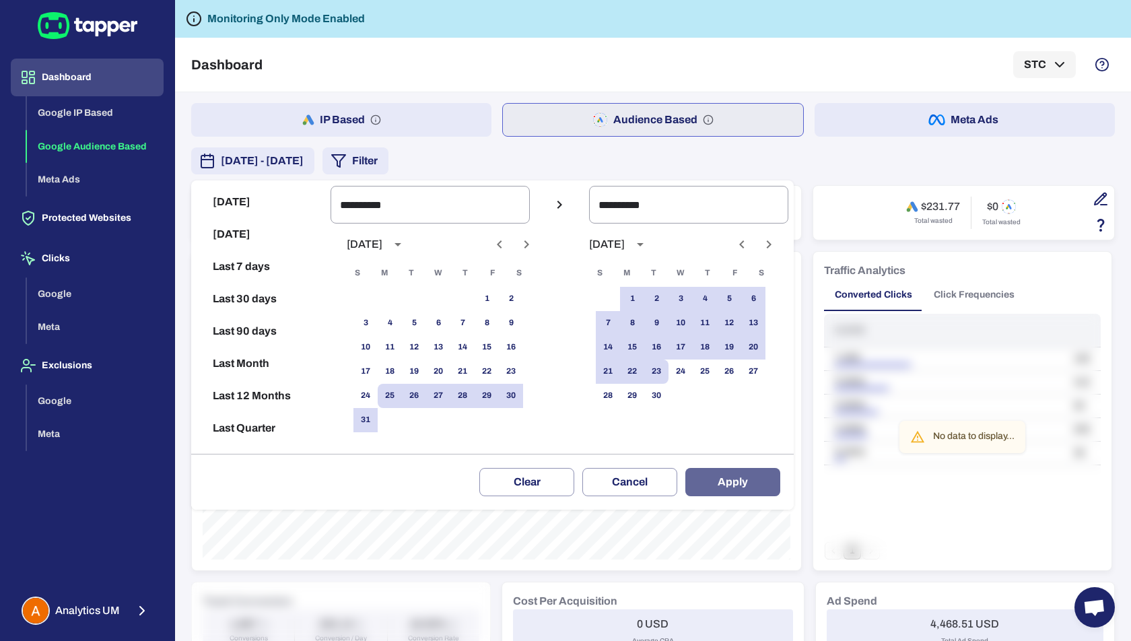
click at [727, 482] on button "Apply" at bounding box center [733, 482] width 95 height 28
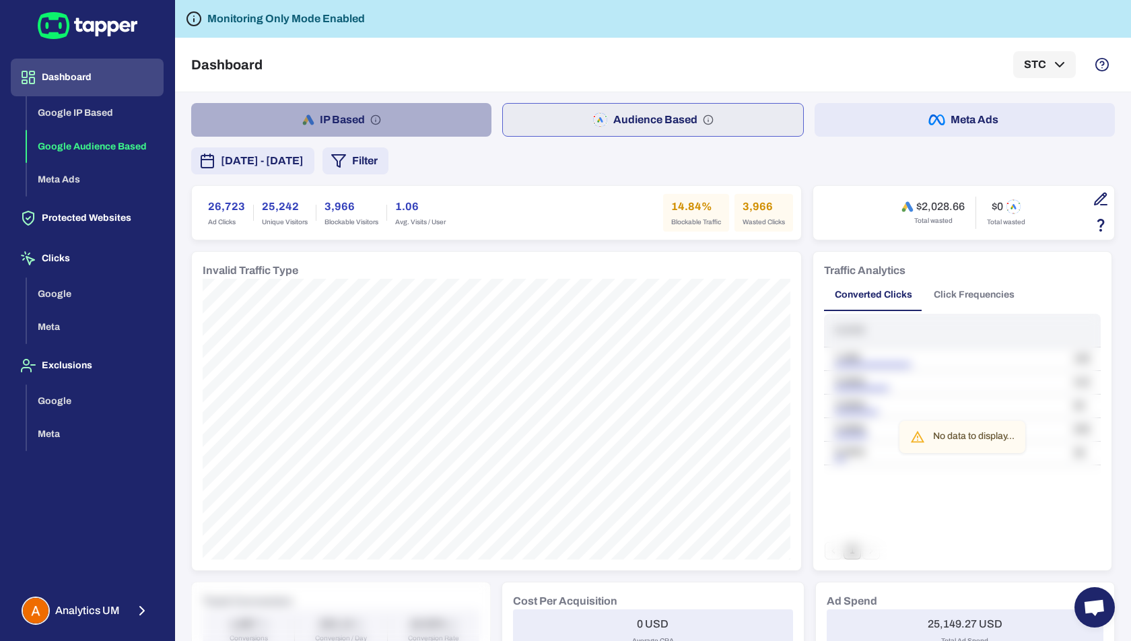
click at [432, 117] on button "IP Based" at bounding box center [341, 120] width 300 height 34
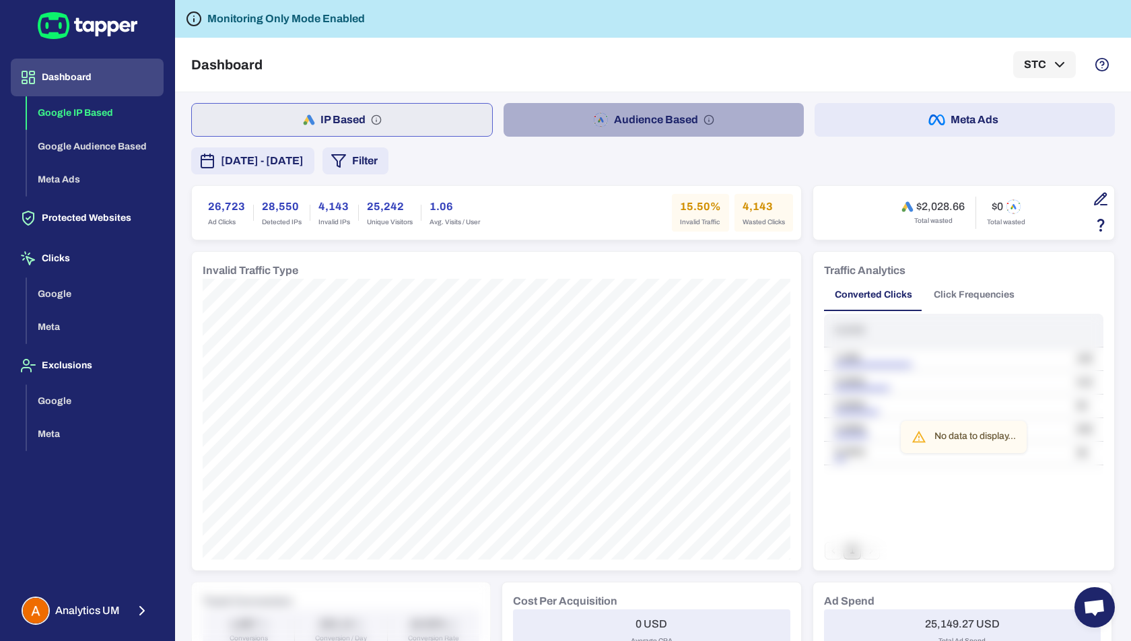
click at [607, 125] on icon "button" at bounding box center [600, 120] width 15 height 16
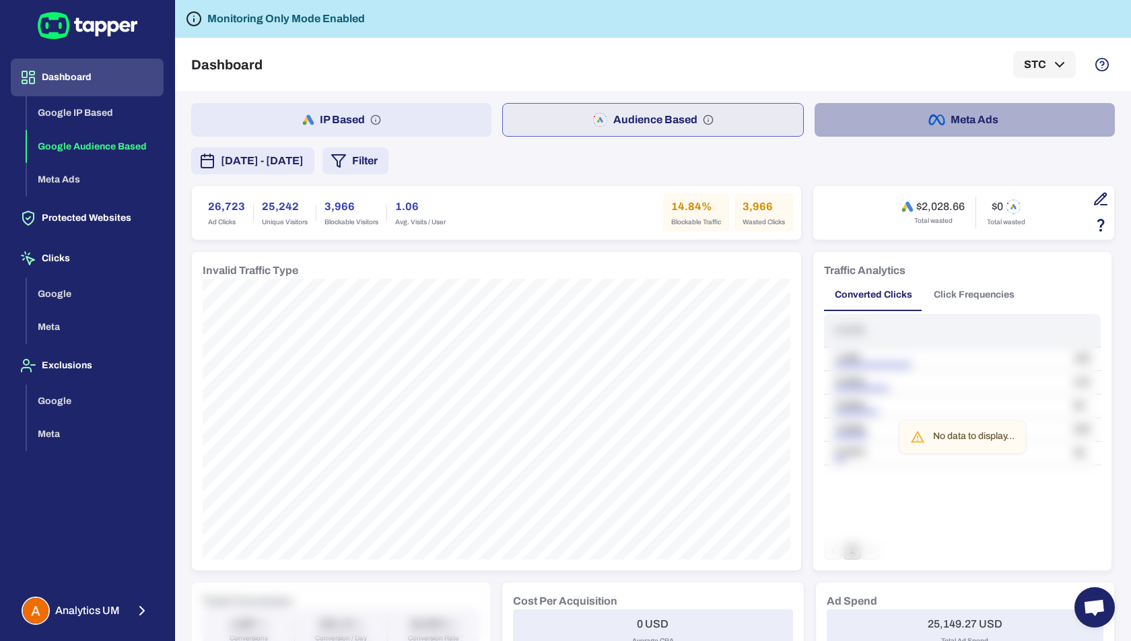
click at [961, 126] on button "Meta Ads" at bounding box center [965, 120] width 300 height 34
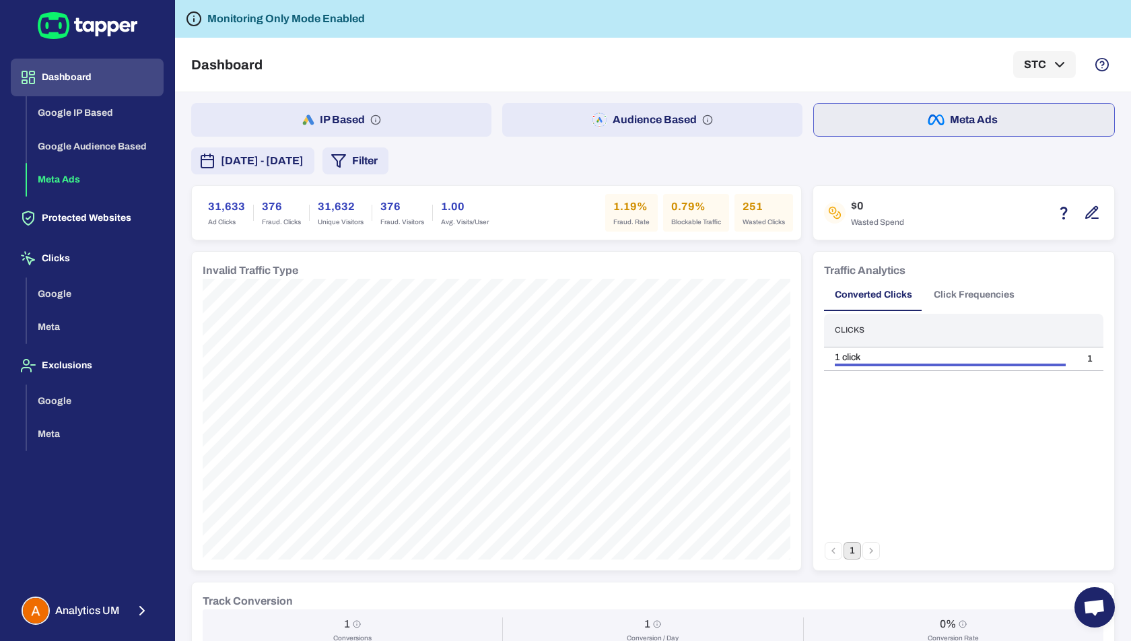
click at [598, 119] on icon "button" at bounding box center [598, 120] width 3 height 4
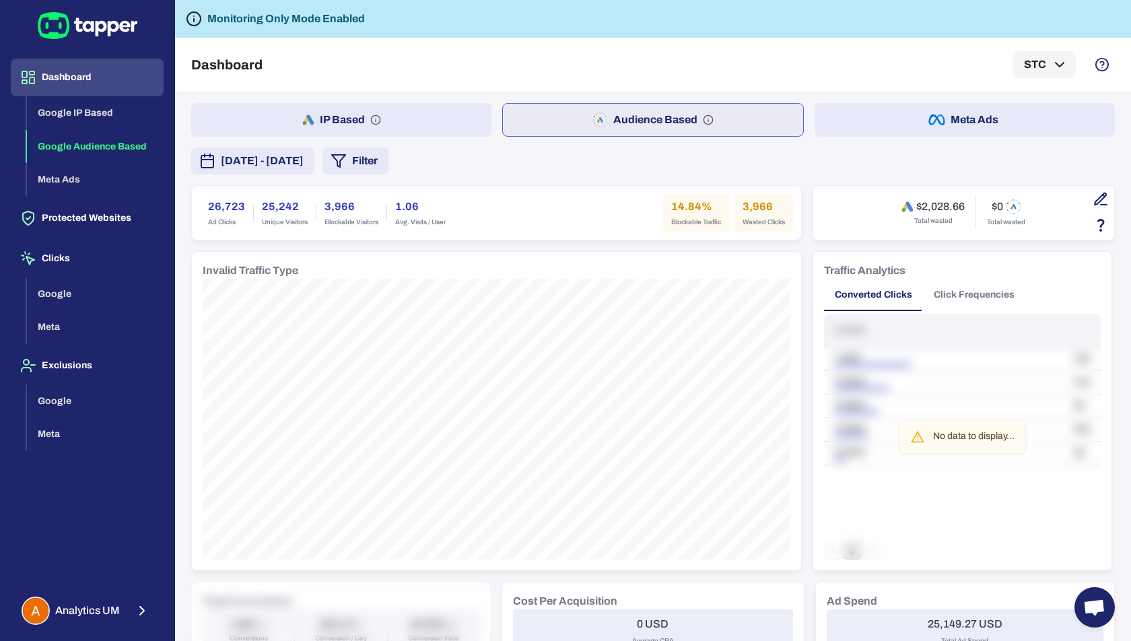
drag, startPoint x: 914, startPoint y: 57, endPoint x: 1001, endPoint y: 57, distance: 86.9
click at [1001, 57] on div "Dashboard STC" at bounding box center [653, 65] width 924 height 54
